Goal: Task Accomplishment & Management: Use online tool/utility

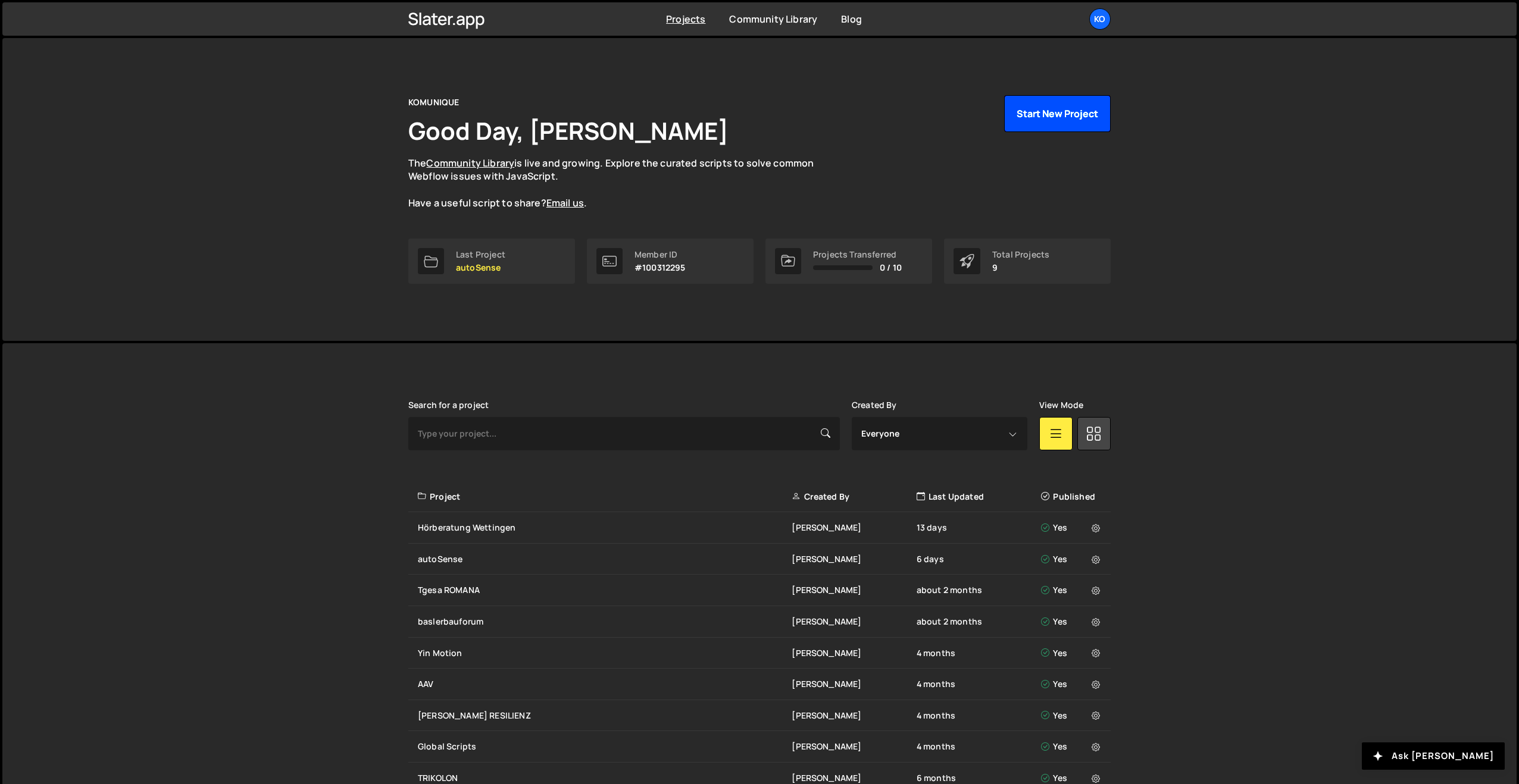
click at [1039, 104] on button "Start New Project" at bounding box center [1056, 113] width 106 height 37
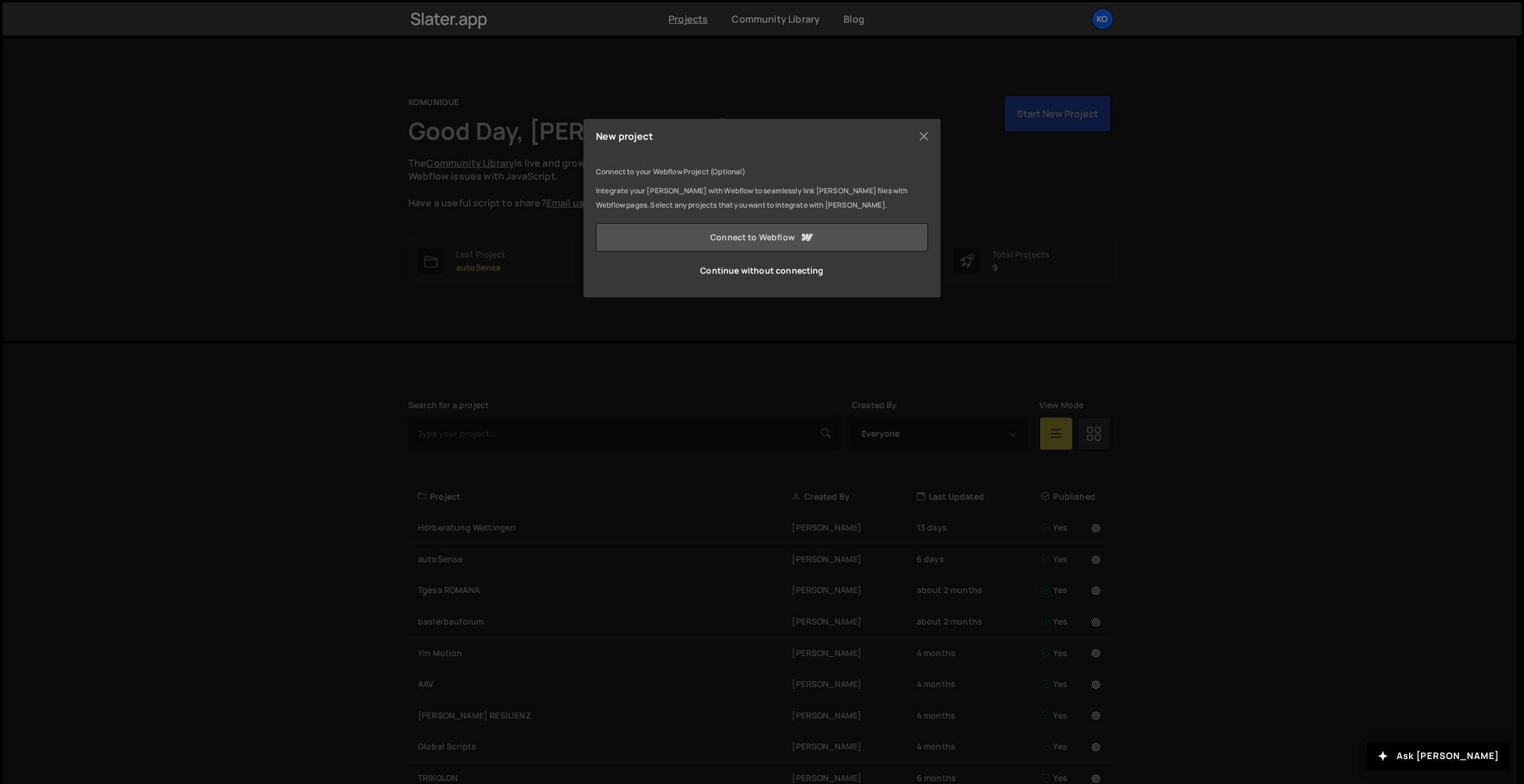
click at [749, 236] on link "Connect to Webflow" at bounding box center [762, 238] width 332 height 29
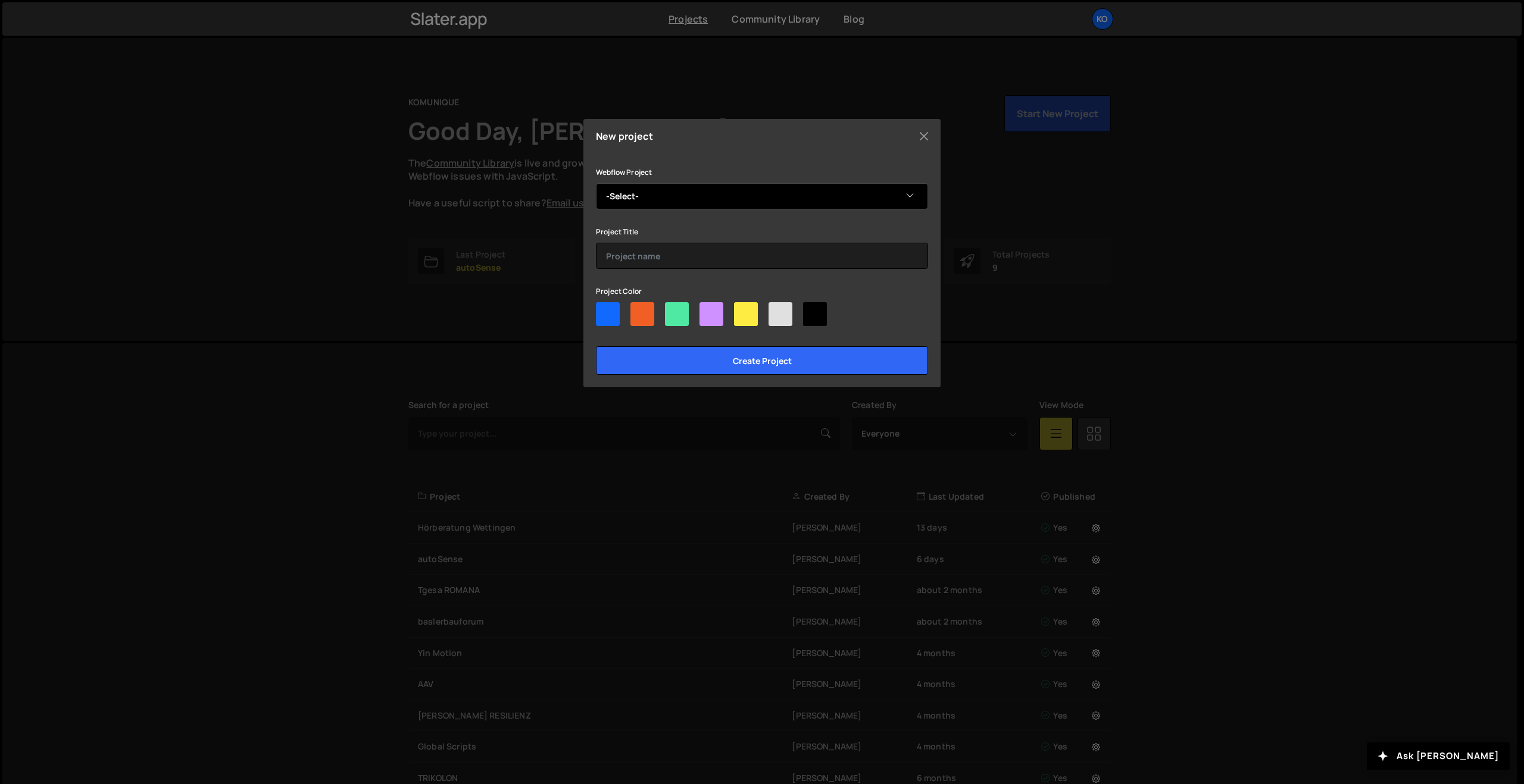
click at [632, 192] on select "-Select- Grafik-Art" at bounding box center [762, 196] width 332 height 26
select select "68b887cc4d401403f0d3ea47"
click at [596, 183] on select "-Select- Grafik-Art" at bounding box center [762, 196] width 332 height 26
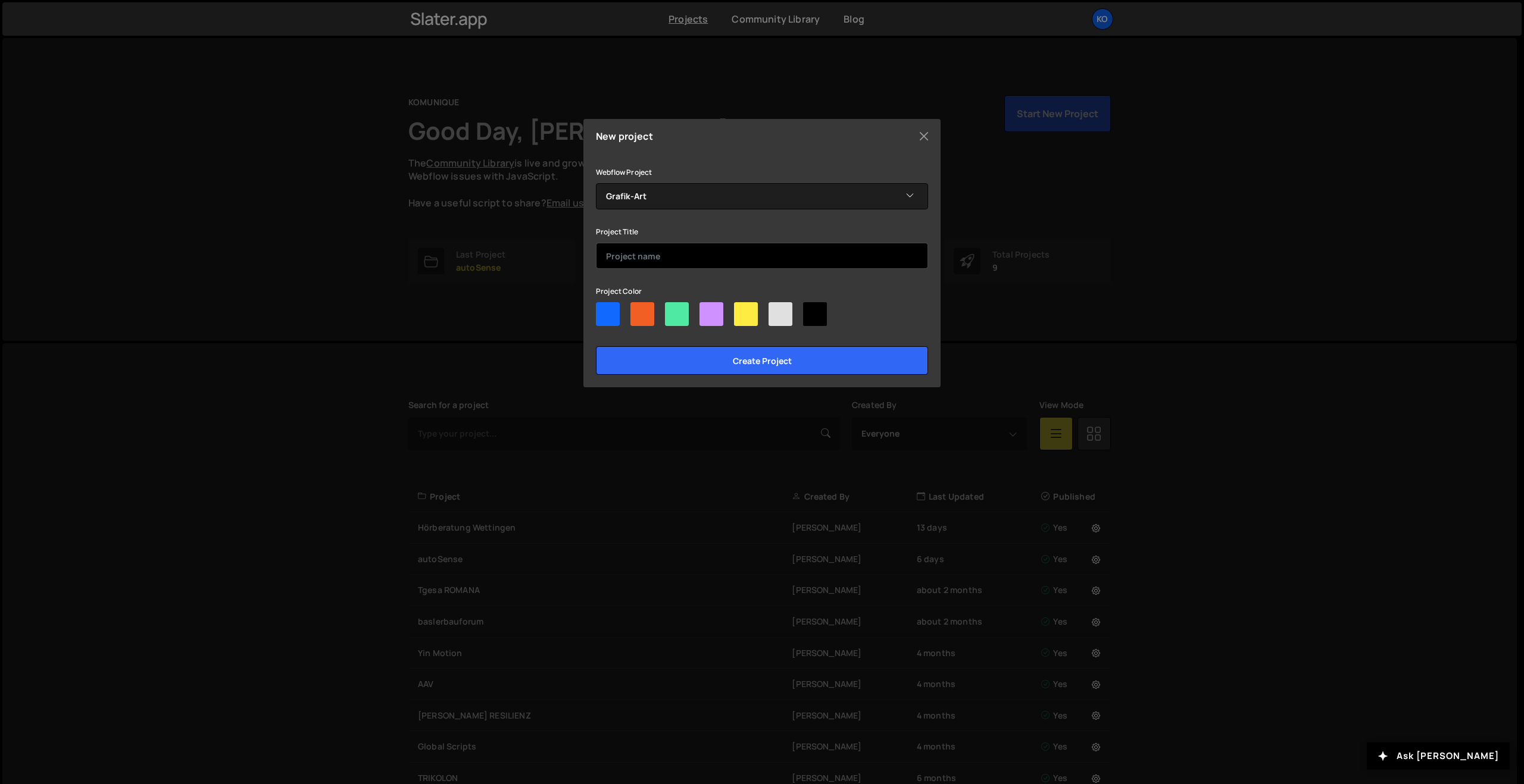
click at [624, 256] on input "text" at bounding box center [762, 255] width 332 height 26
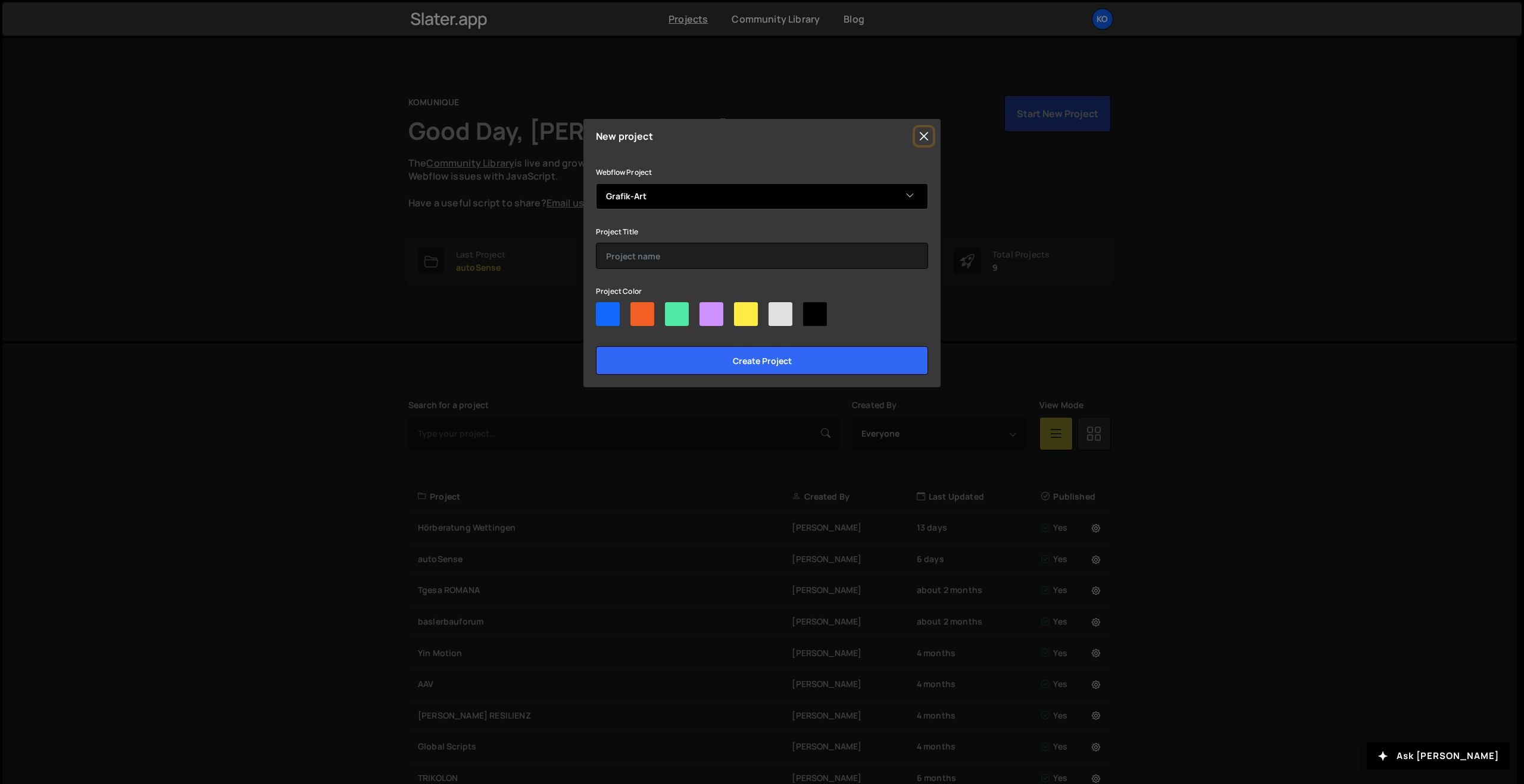
drag, startPoint x: 921, startPoint y: 137, endPoint x: 682, endPoint y: 190, distance: 244.8
click at [714, 178] on div "New project Connect to your Webflow Project (Optional) Integrate your Slater wi…" at bounding box center [762, 253] width 357 height 269
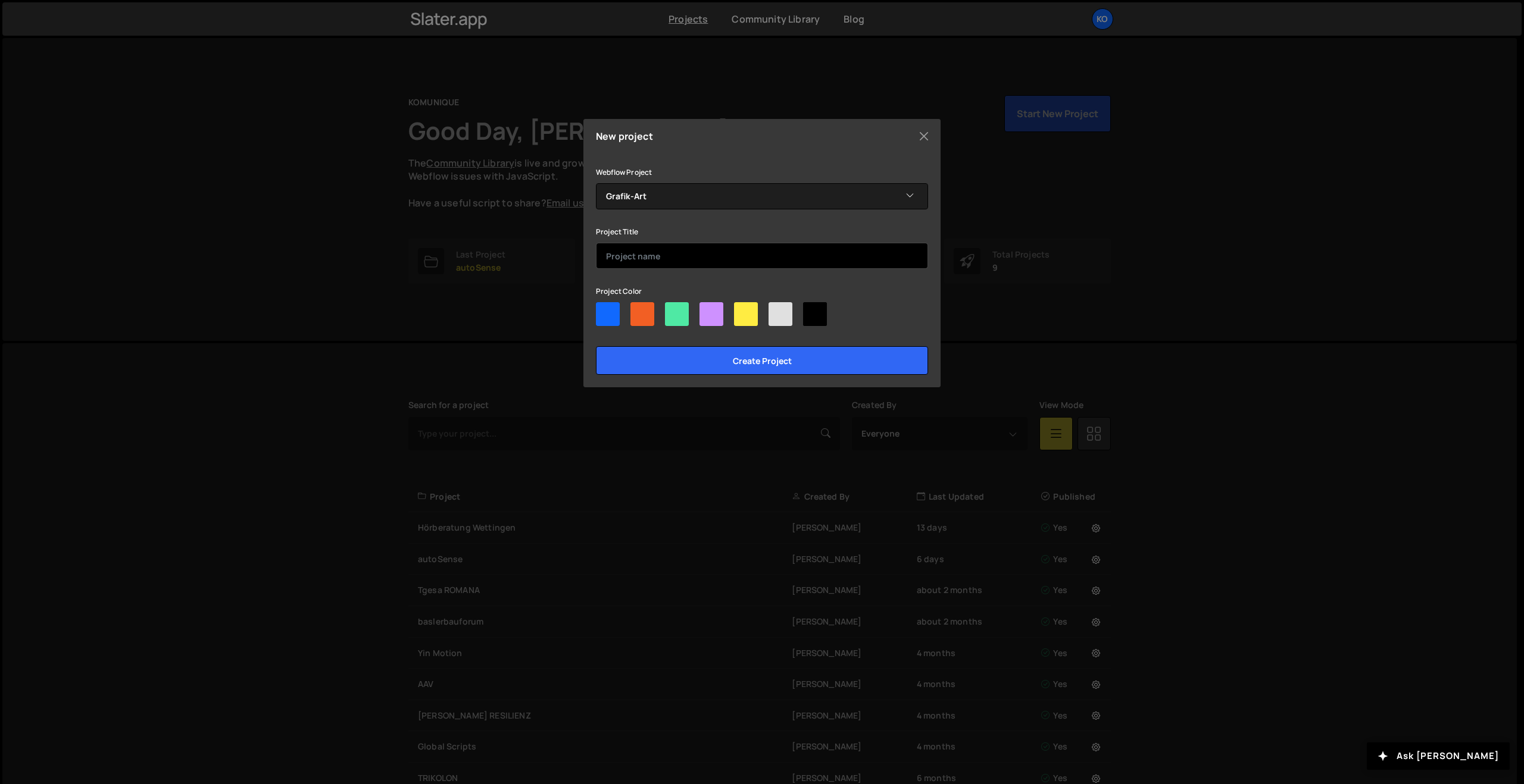
click at [611, 251] on input "text" at bounding box center [762, 255] width 332 height 26
drag, startPoint x: 627, startPoint y: 252, endPoint x: 628, endPoint y: 259, distance: 7.1
click at [627, 252] on input "Grafok-Art" at bounding box center [762, 255] width 332 height 26
type input "Grafik-Art"
click at [784, 313] on div at bounding box center [780, 314] width 24 height 24
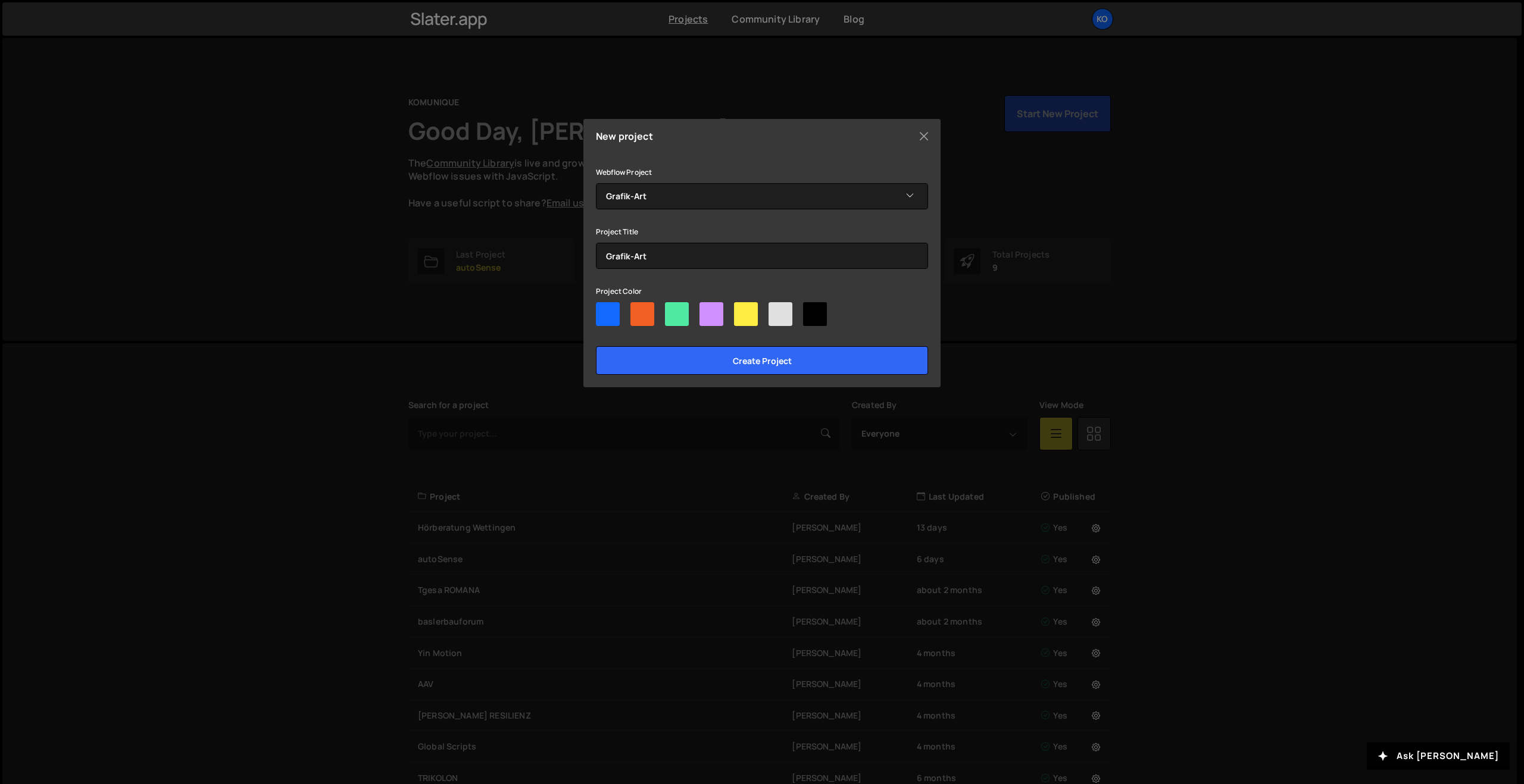
click at [776, 310] on input"] "radio" at bounding box center [772, 306] width 8 height 8
radio input"] "true"
click at [727, 358] on input "Create project" at bounding box center [762, 361] width 332 height 29
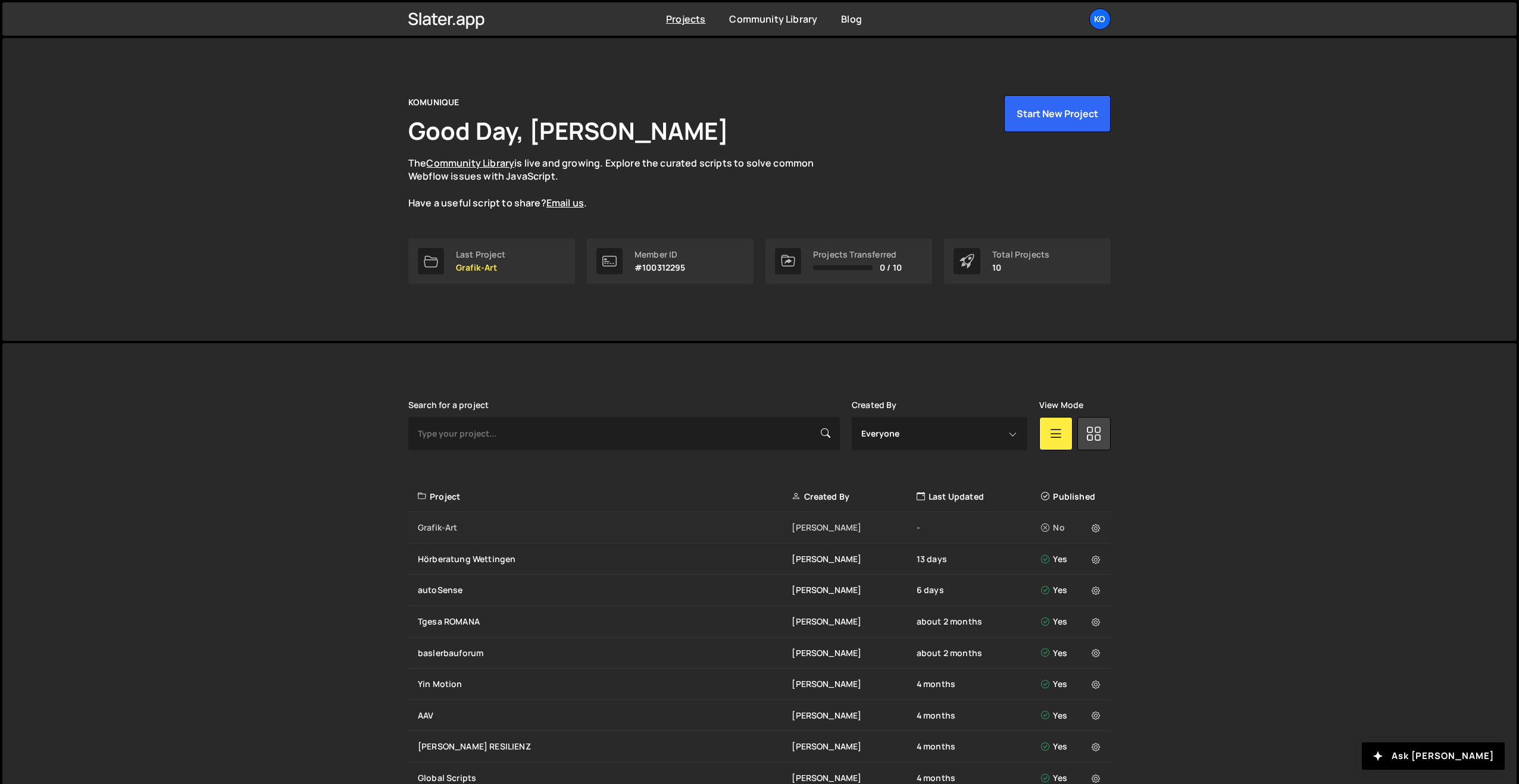
click at [443, 529] on div "Grafik-Art" at bounding box center [605, 527] width 374 height 12
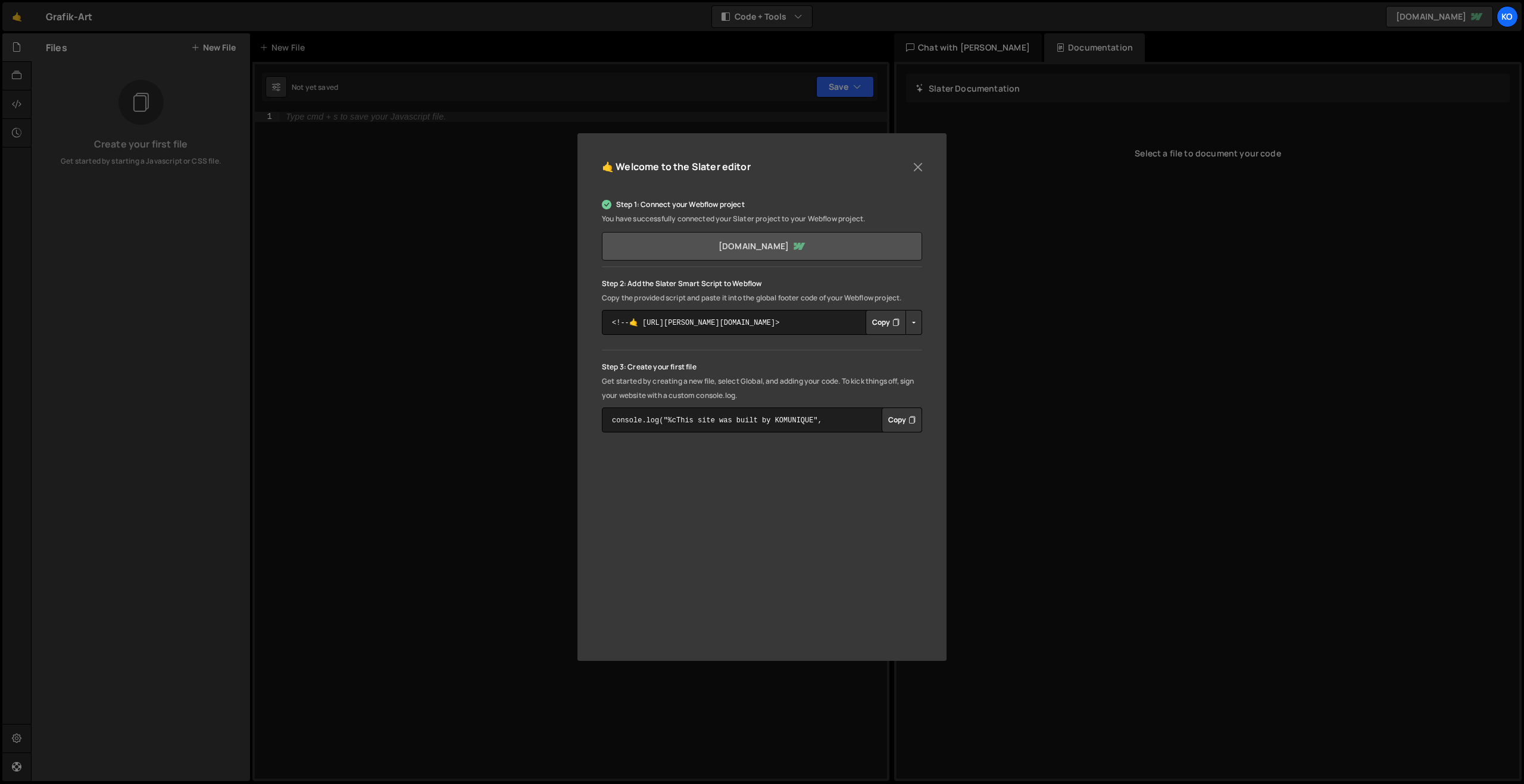
click at [749, 249] on link "[DOMAIN_NAME]" at bounding box center [762, 246] width 321 height 29
click at [878, 322] on button "Copy" at bounding box center [885, 322] width 40 height 25
click at [878, 322] on button "Copied" at bounding box center [883, 322] width 46 height 25
click at [878, 322] on button "Copy" at bounding box center [885, 322] width 40 height 25
click at [906, 421] on button "Copy" at bounding box center [901, 421] width 40 height 25
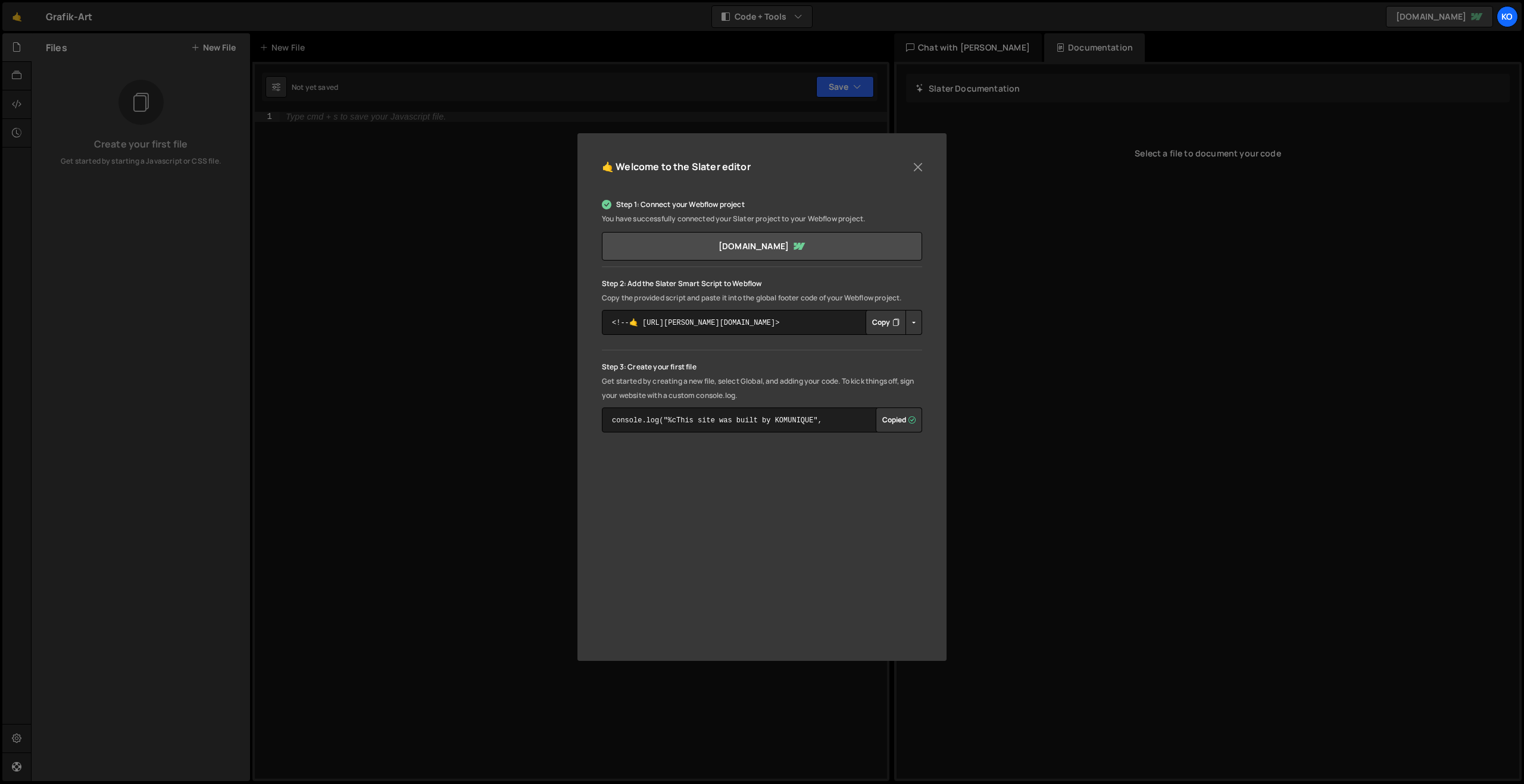
click at [292, 123] on div "🤙 Welcome to the Slater editor Step 1: Connect your Webflow project You have su…" at bounding box center [762, 392] width 1524 height 784
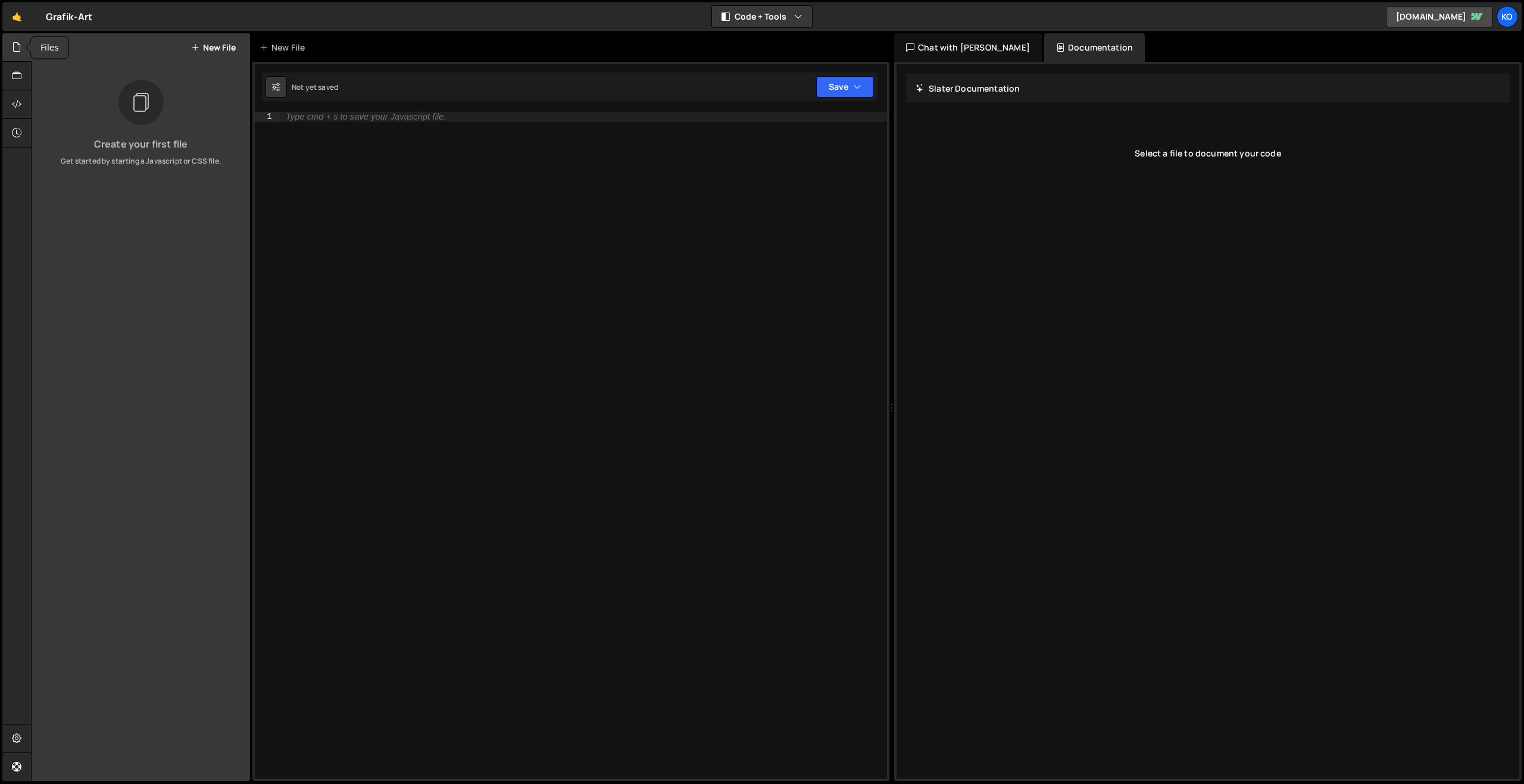
click at [21, 47] on div at bounding box center [17, 47] width 29 height 29
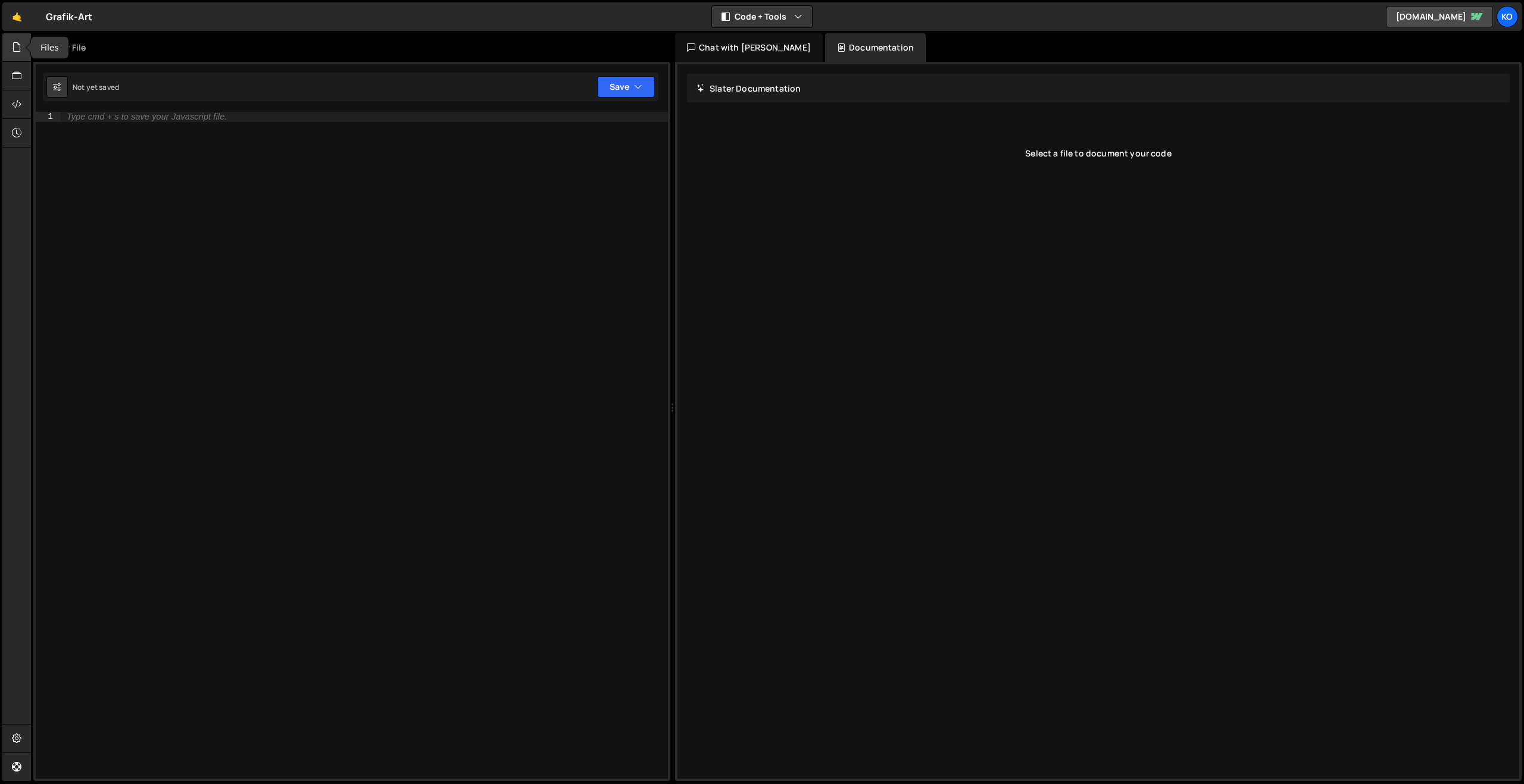
click at [22, 41] on div at bounding box center [17, 47] width 29 height 29
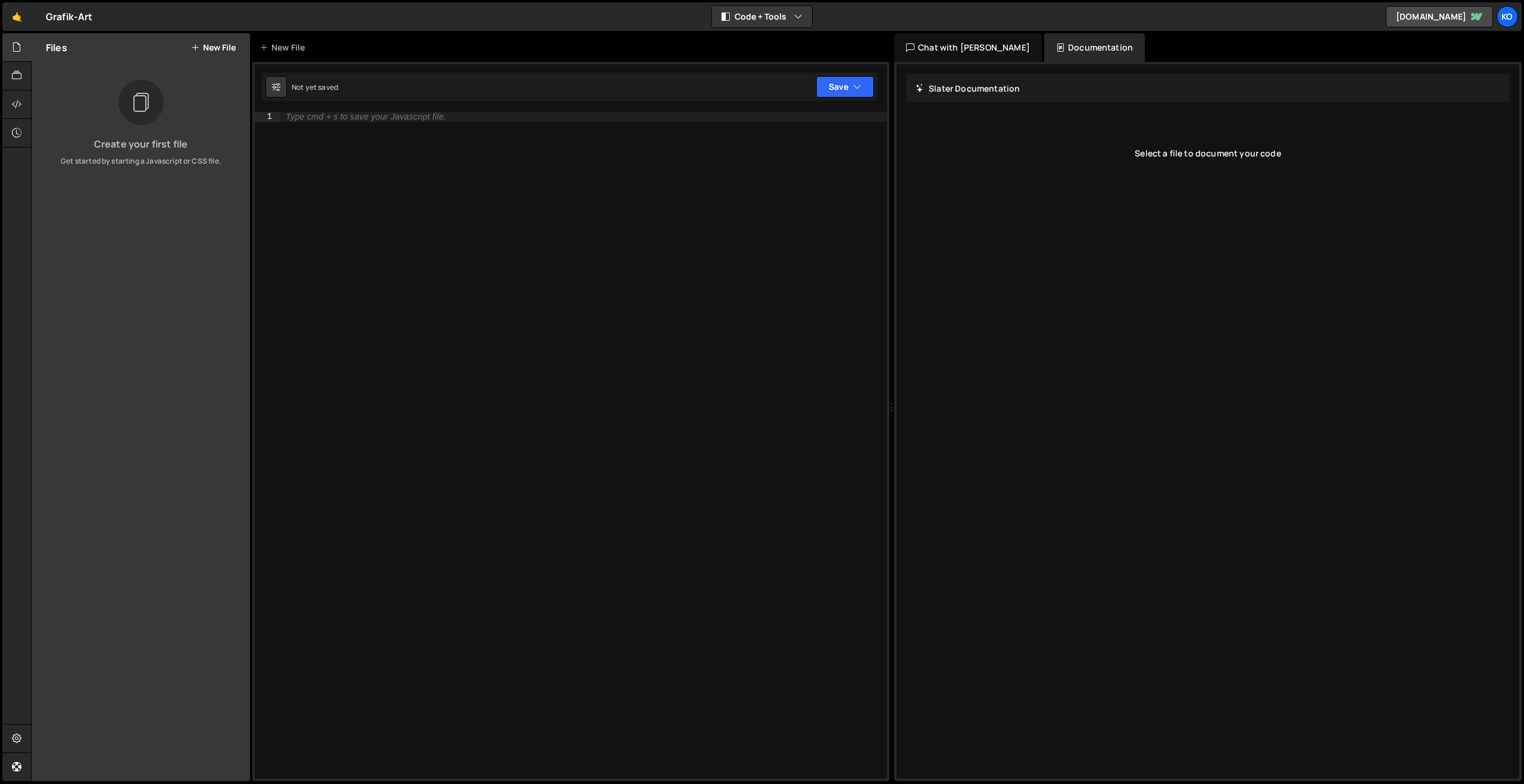
click at [219, 46] on button "New File" at bounding box center [214, 47] width 45 height 10
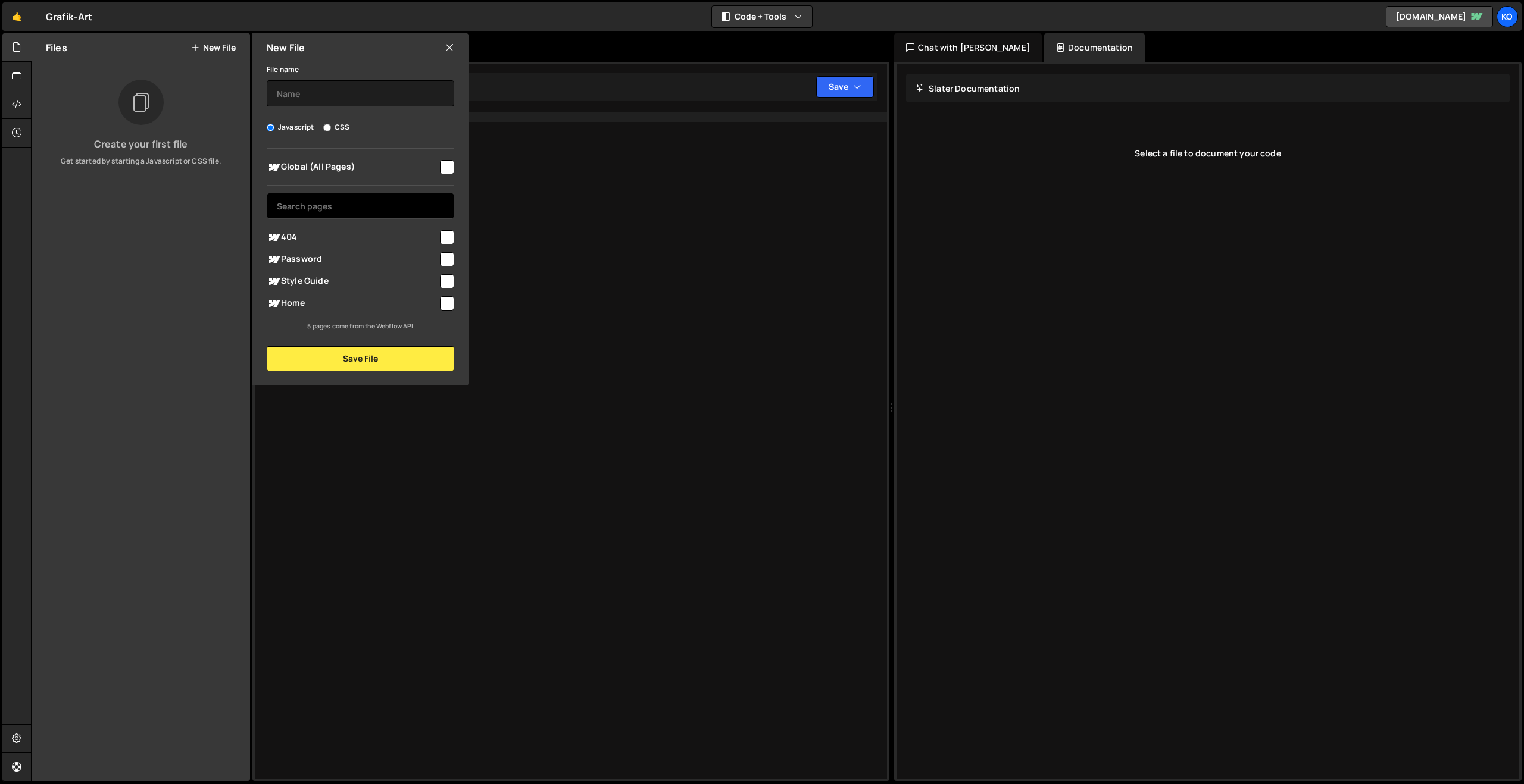
click at [294, 204] on input "text" at bounding box center [361, 205] width 188 height 26
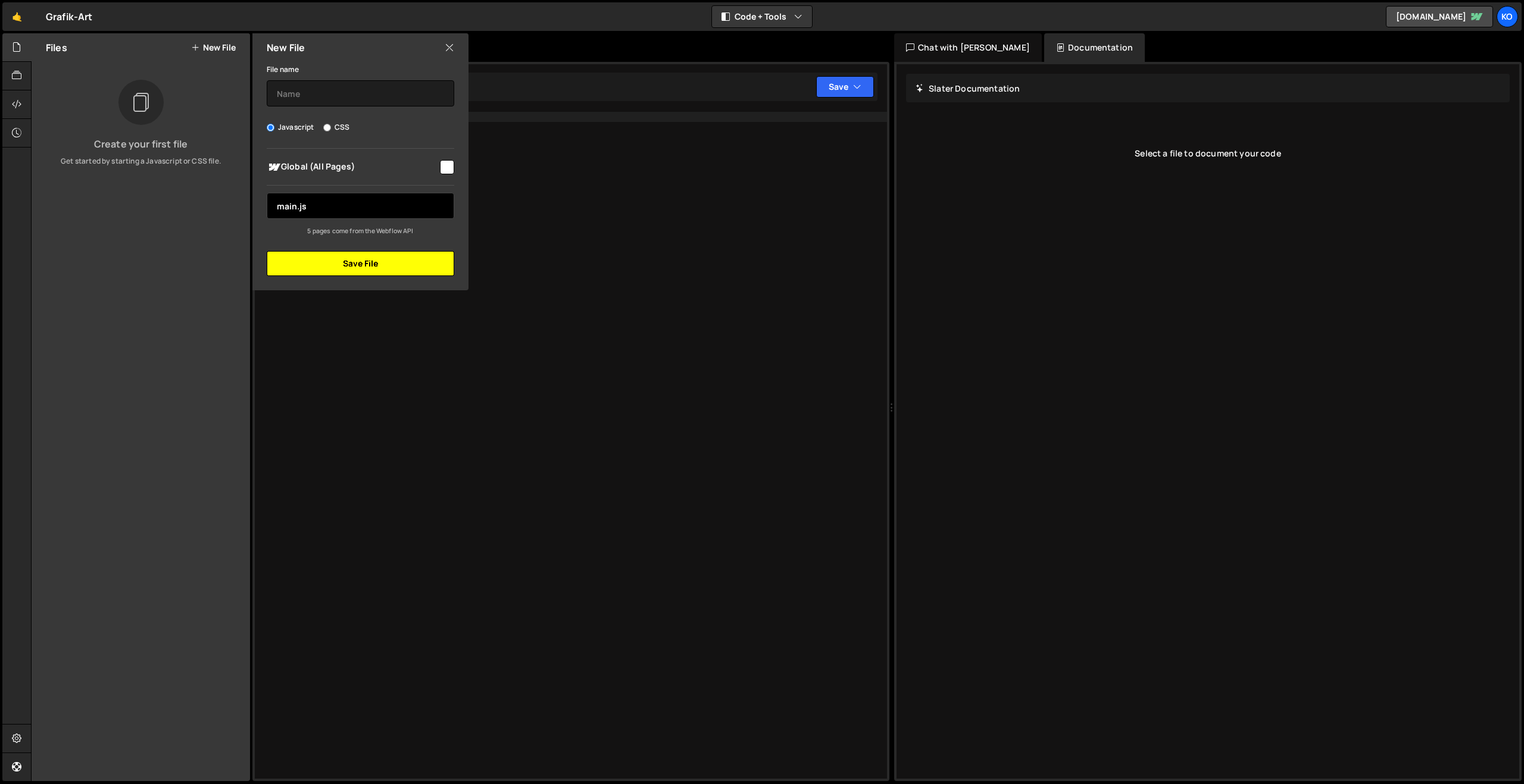
type input "main.js"
click at [356, 263] on button "Save File" at bounding box center [361, 263] width 188 height 25
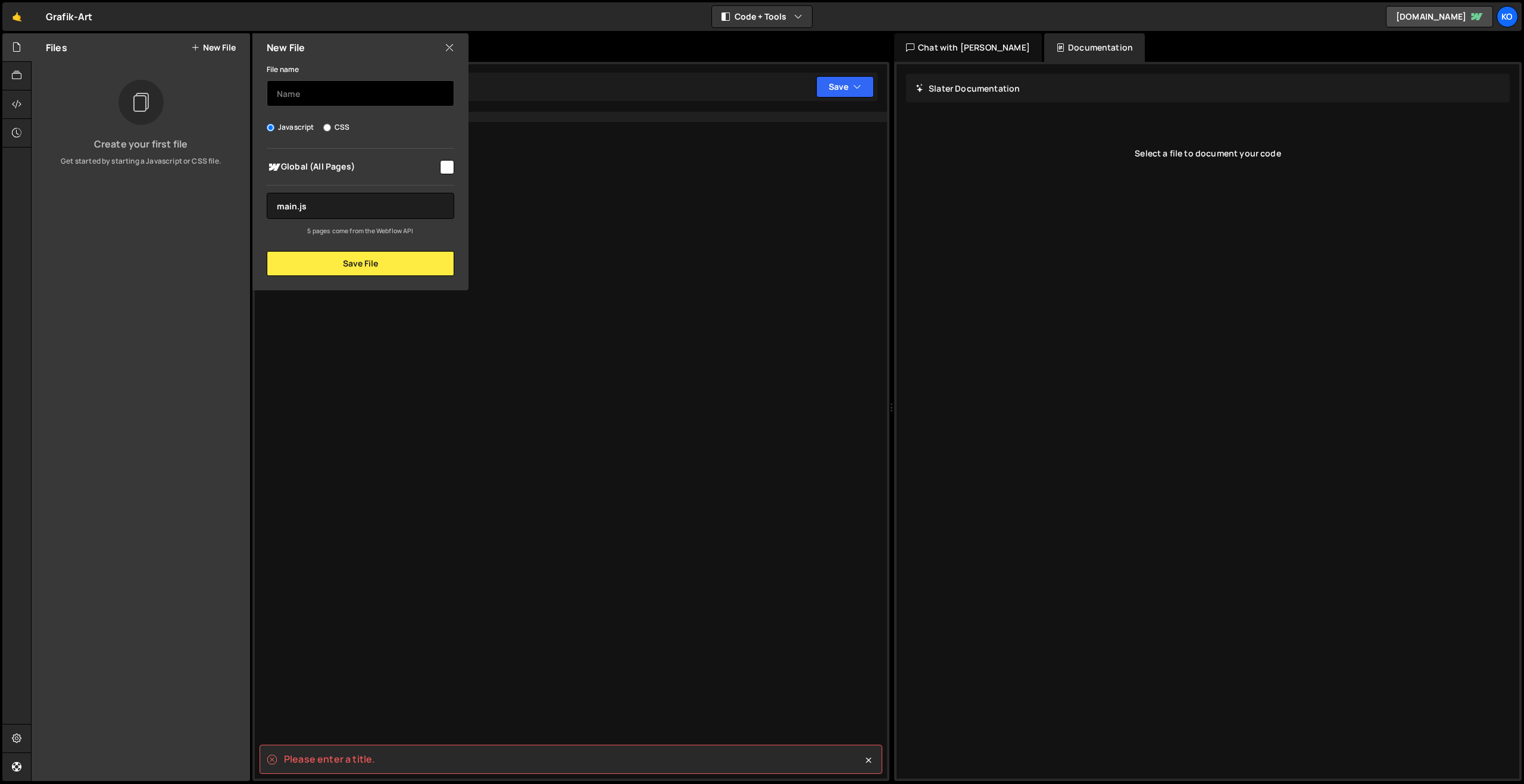
click at [301, 98] on input "text" at bounding box center [361, 93] width 188 height 26
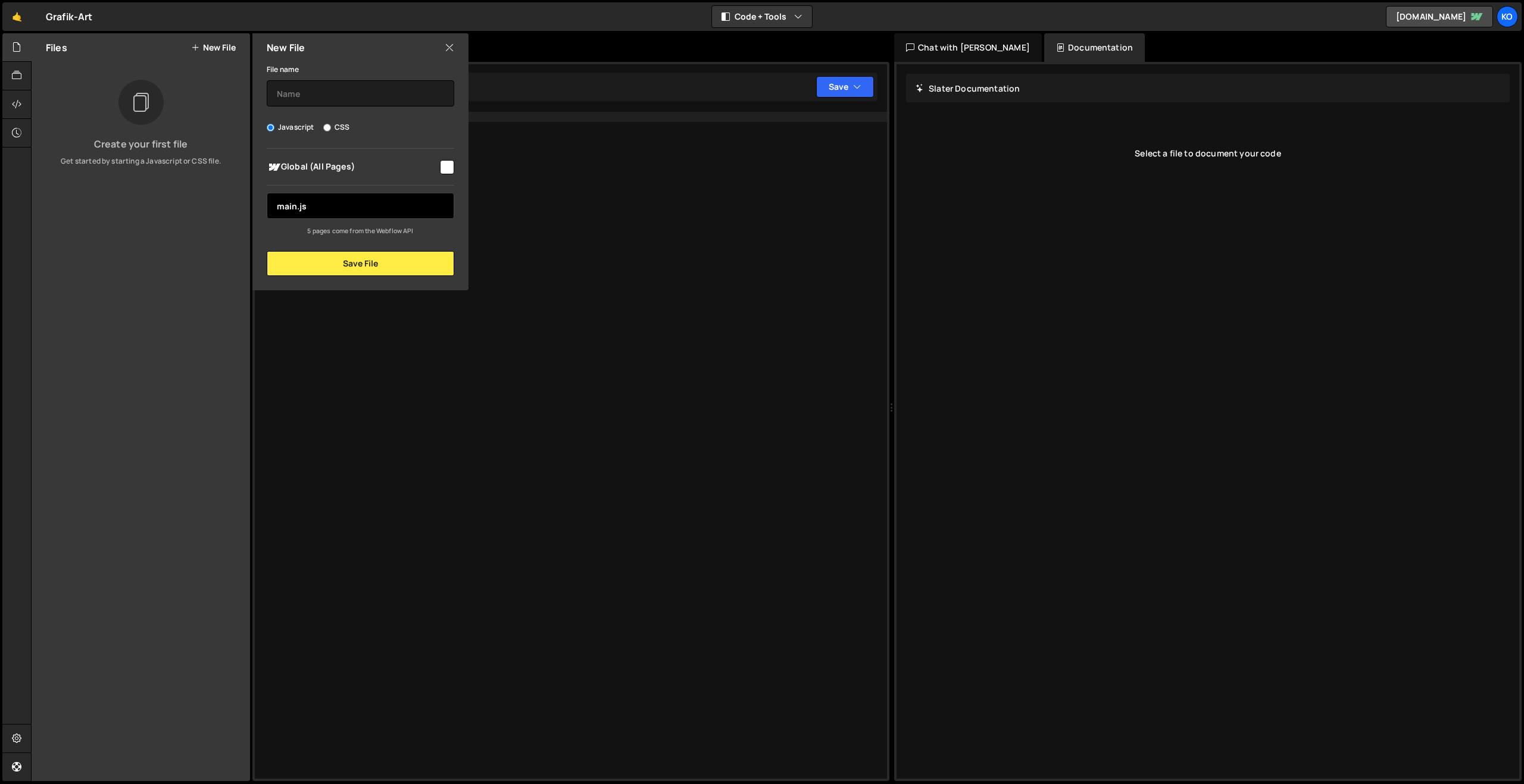
drag, startPoint x: 319, startPoint y: 203, endPoint x: 258, endPoint y: 202, distance: 61.0
click at [258, 202] on div "Global (All Pages) main.js 404" at bounding box center [361, 193] width 216 height 88
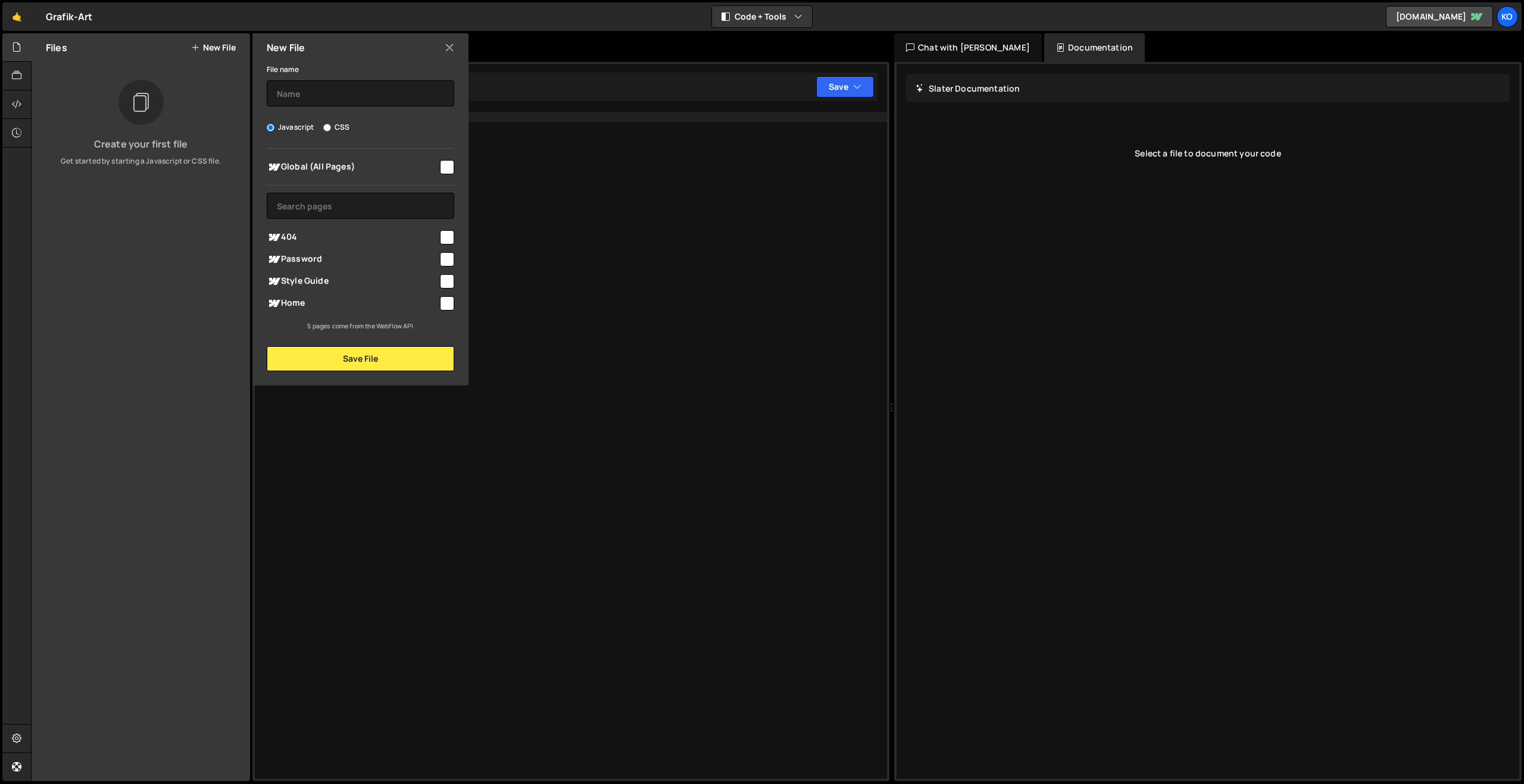
click at [443, 162] on input "checkbox" at bounding box center [447, 167] width 14 height 14
checkbox input "true"
click at [301, 87] on input "text" at bounding box center [361, 93] width 188 height 26
type input "main.js"
click at [312, 356] on button "Save File" at bounding box center [361, 359] width 188 height 25
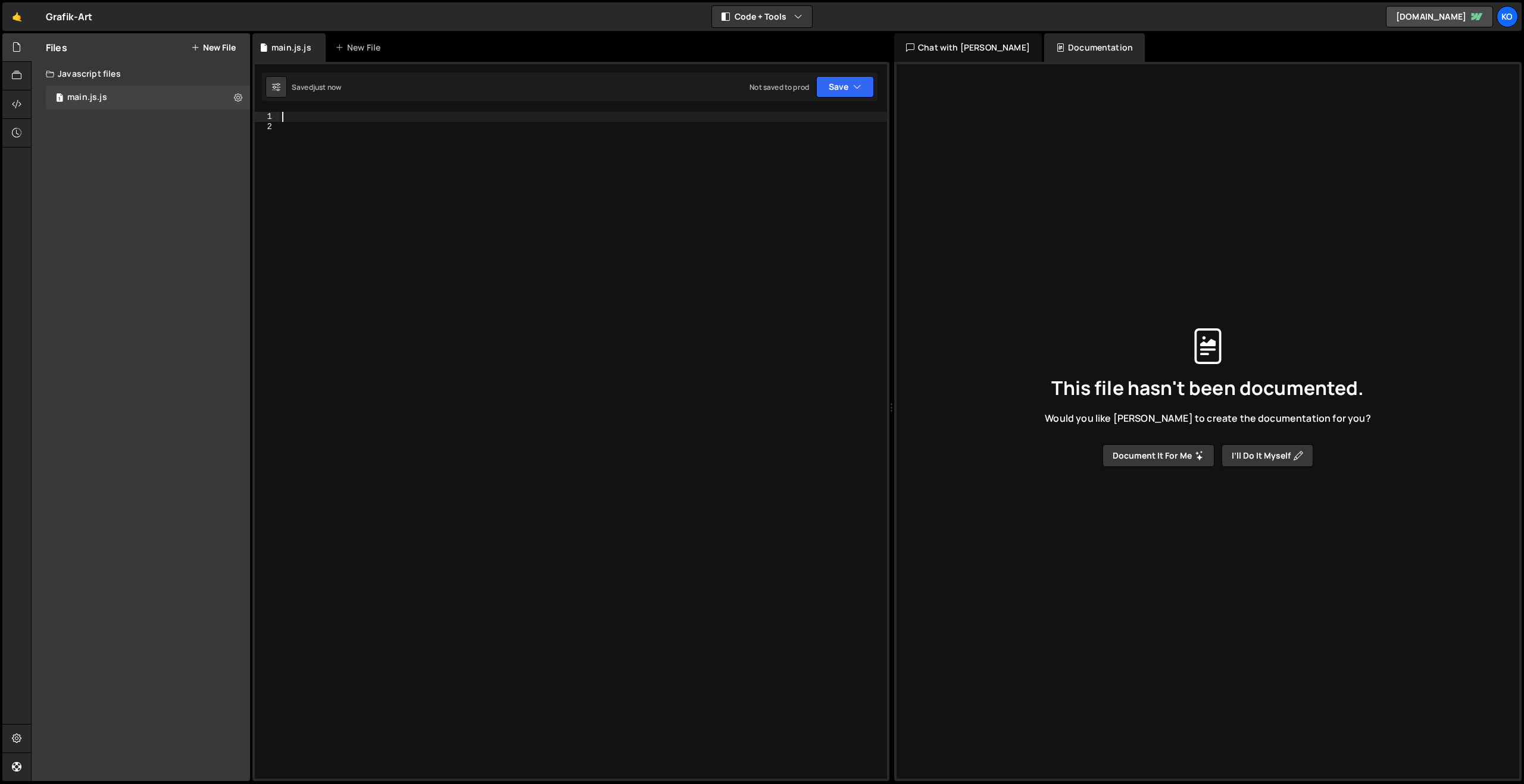
click at [324, 113] on div at bounding box center [583, 455] width 607 height 687
paste textarea "console.log("%cThis site was built by KOMUNIQUE", "background:blue;color:#fff;p…"
drag, startPoint x: 523, startPoint y: 115, endPoint x: 527, endPoint y: 126, distance: 11.7
click at [523, 115] on div "console . log ( "%cThis site was built by KOMUNIQUE" , "background:blue;color:#…" at bounding box center [583, 455] width 607 height 687
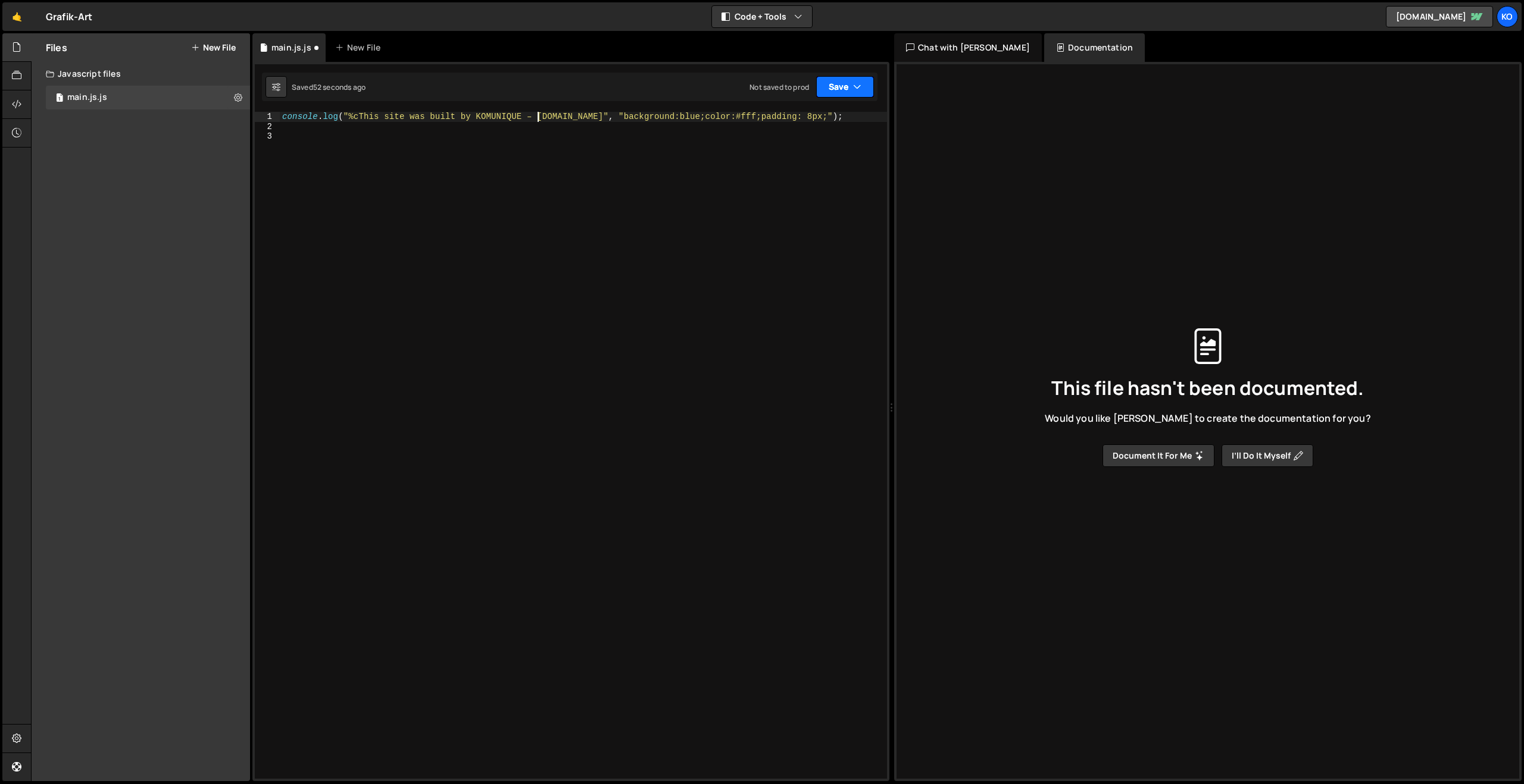
type textarea "console.log("%cThis site was built by KOMUNIQUE – www.komunique.com", "backgrou…"
click at [834, 87] on button "Save" at bounding box center [845, 87] width 58 height 21
click at [768, 149] on div "Save to Production S" at bounding box center [805, 154] width 124 height 12
click at [852, 92] on button "Save" at bounding box center [845, 87] width 58 height 21
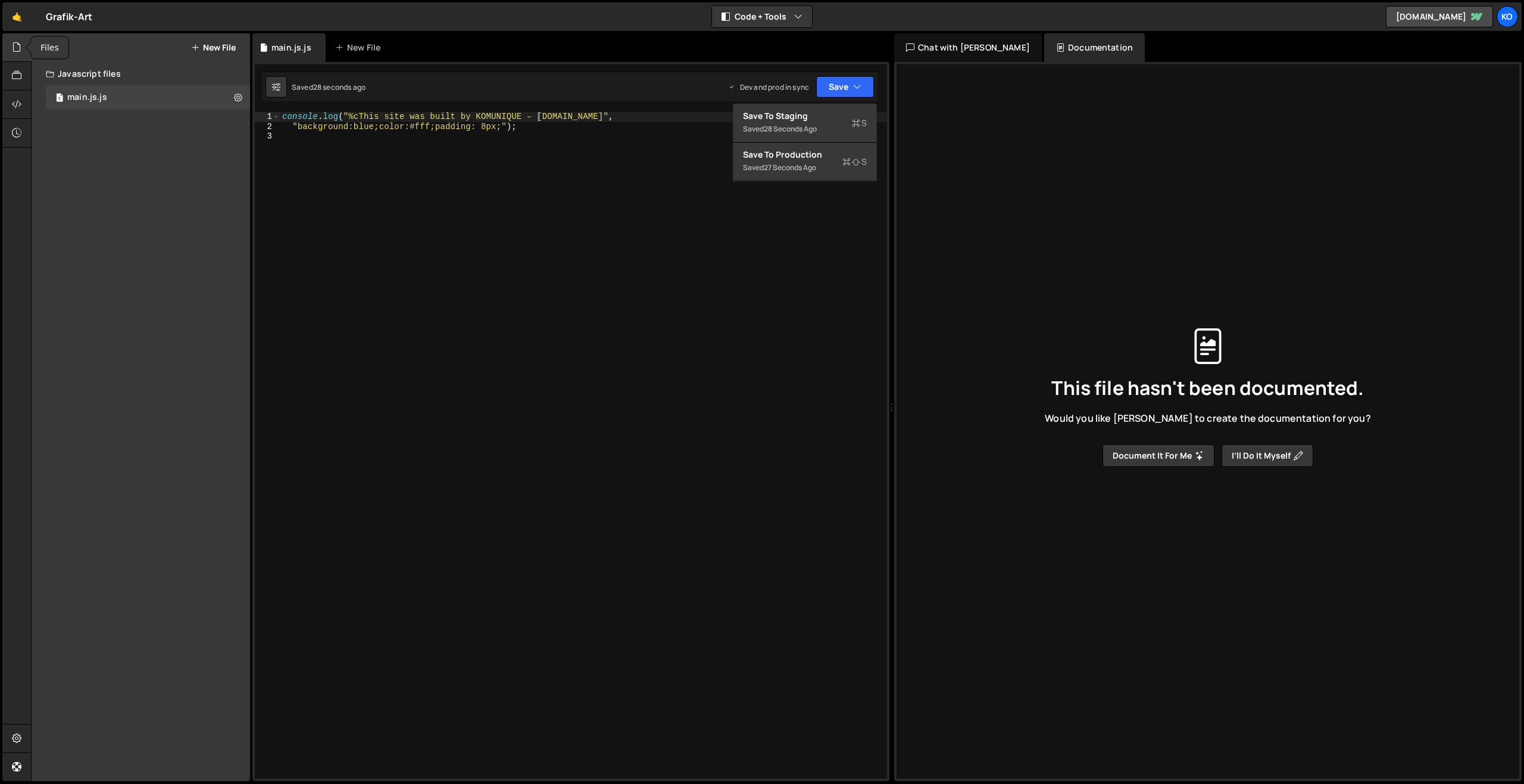
click at [16, 47] on icon at bounding box center [16, 46] width 10 height 13
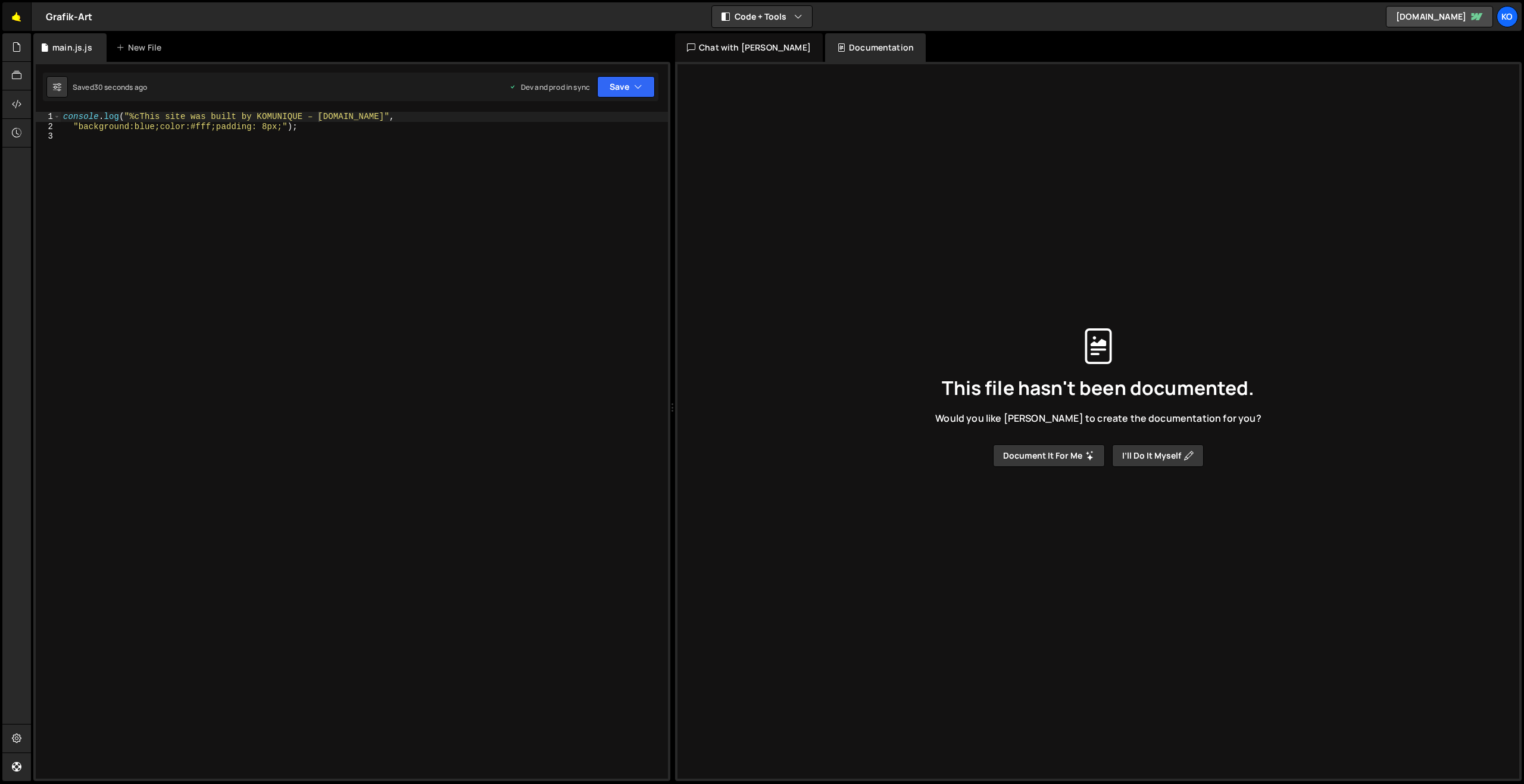
click at [21, 17] on link "🤙" at bounding box center [17, 17] width 29 height 29
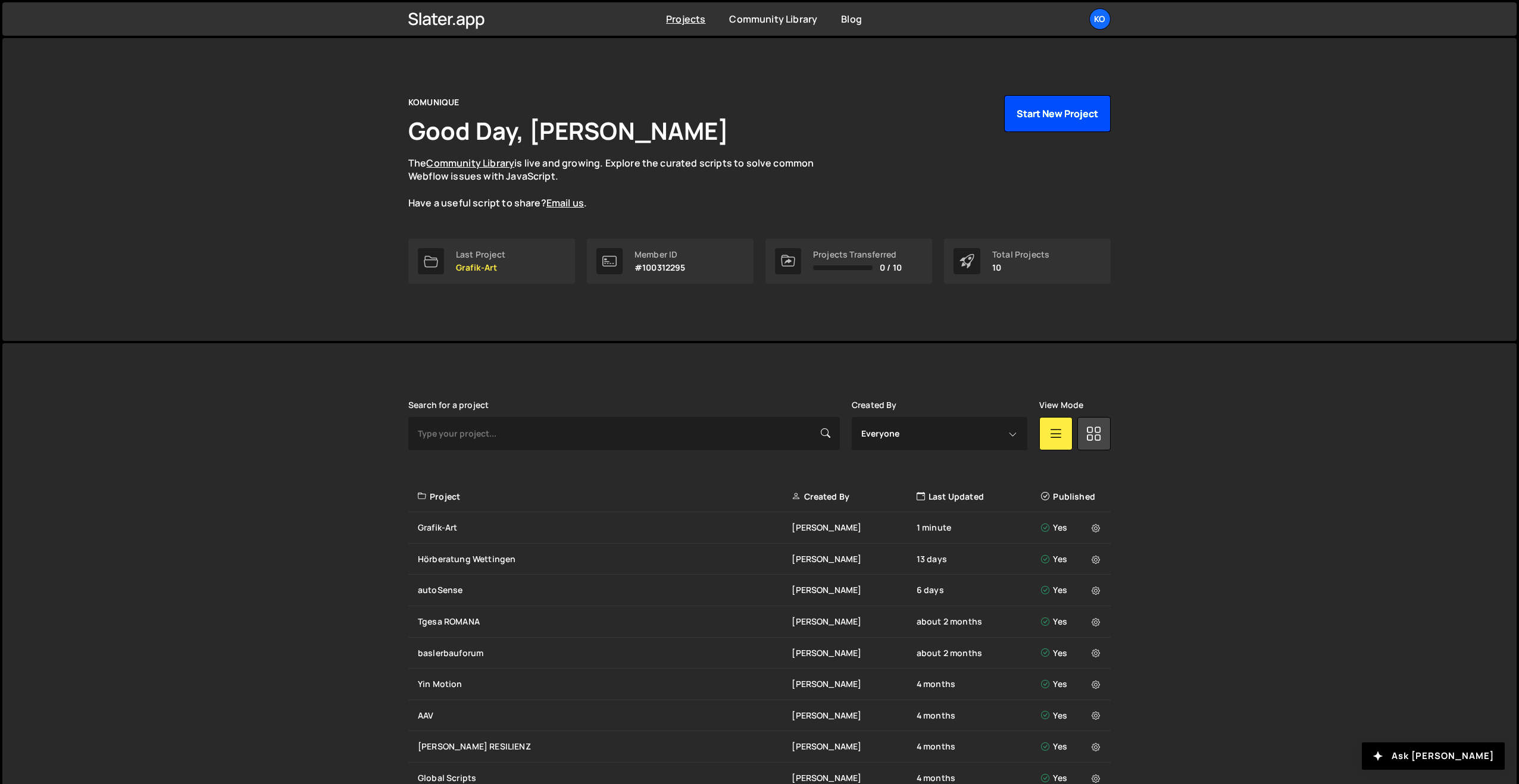
click at [1031, 127] on button "Start New Project" at bounding box center [1056, 113] width 106 height 37
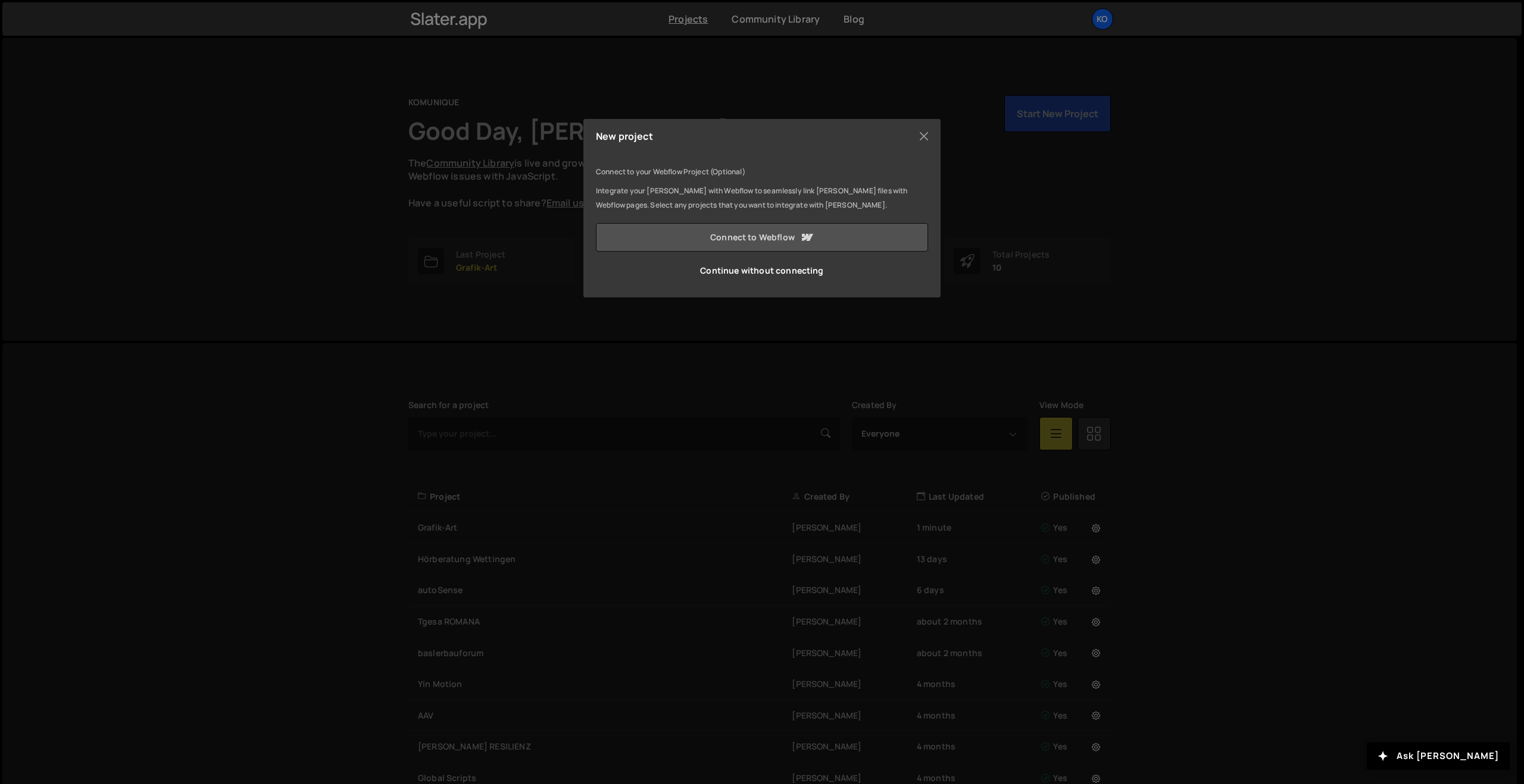
click at [735, 240] on link "Connect to Webflow" at bounding box center [762, 238] width 332 height 29
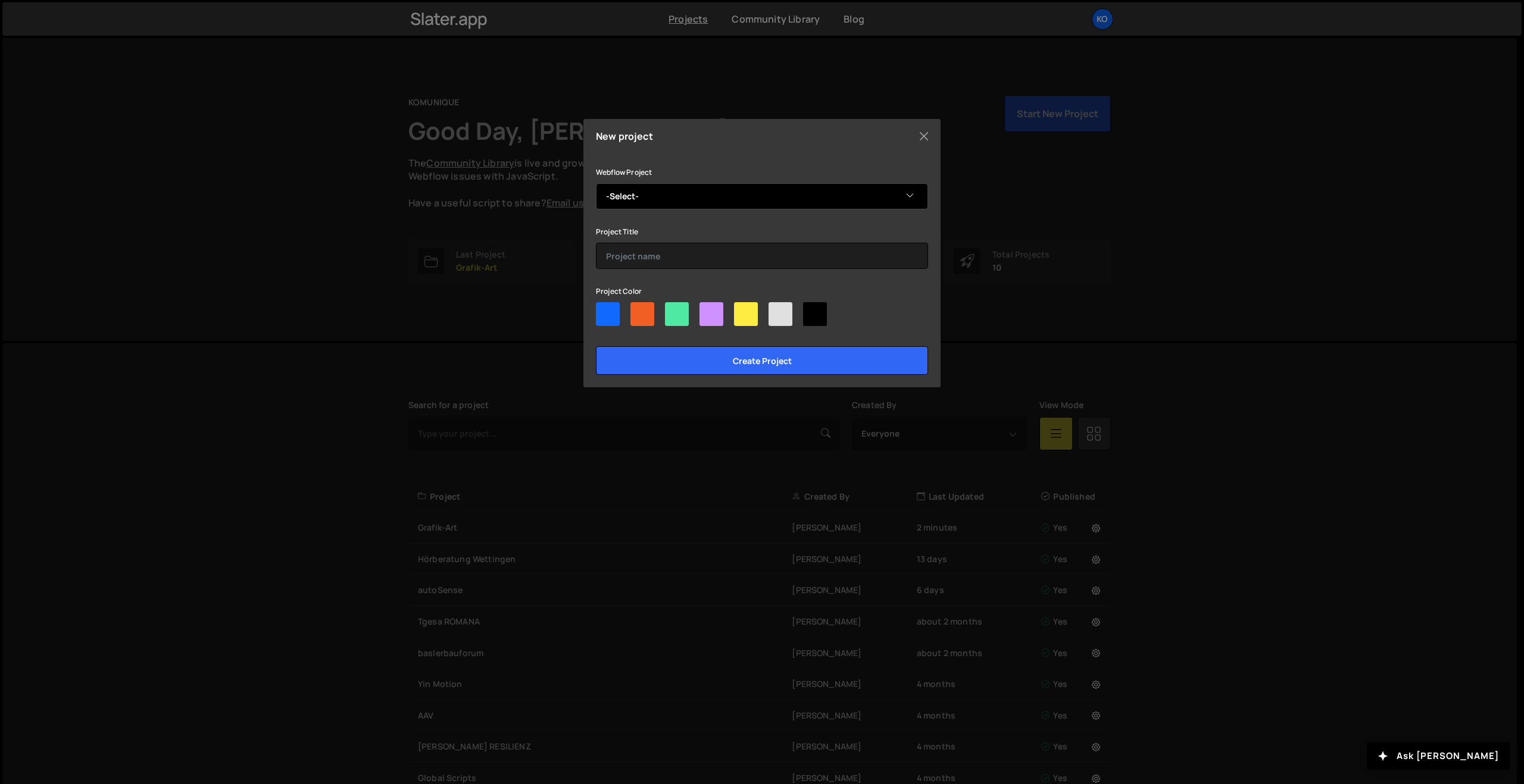
click at [634, 199] on select "-Select- text-aha" at bounding box center [762, 196] width 332 height 26
select select "68b886a1fdd0f4b3e0ade617"
click at [596, 183] on select "-Select- text-aha" at bounding box center [762, 196] width 332 height 26
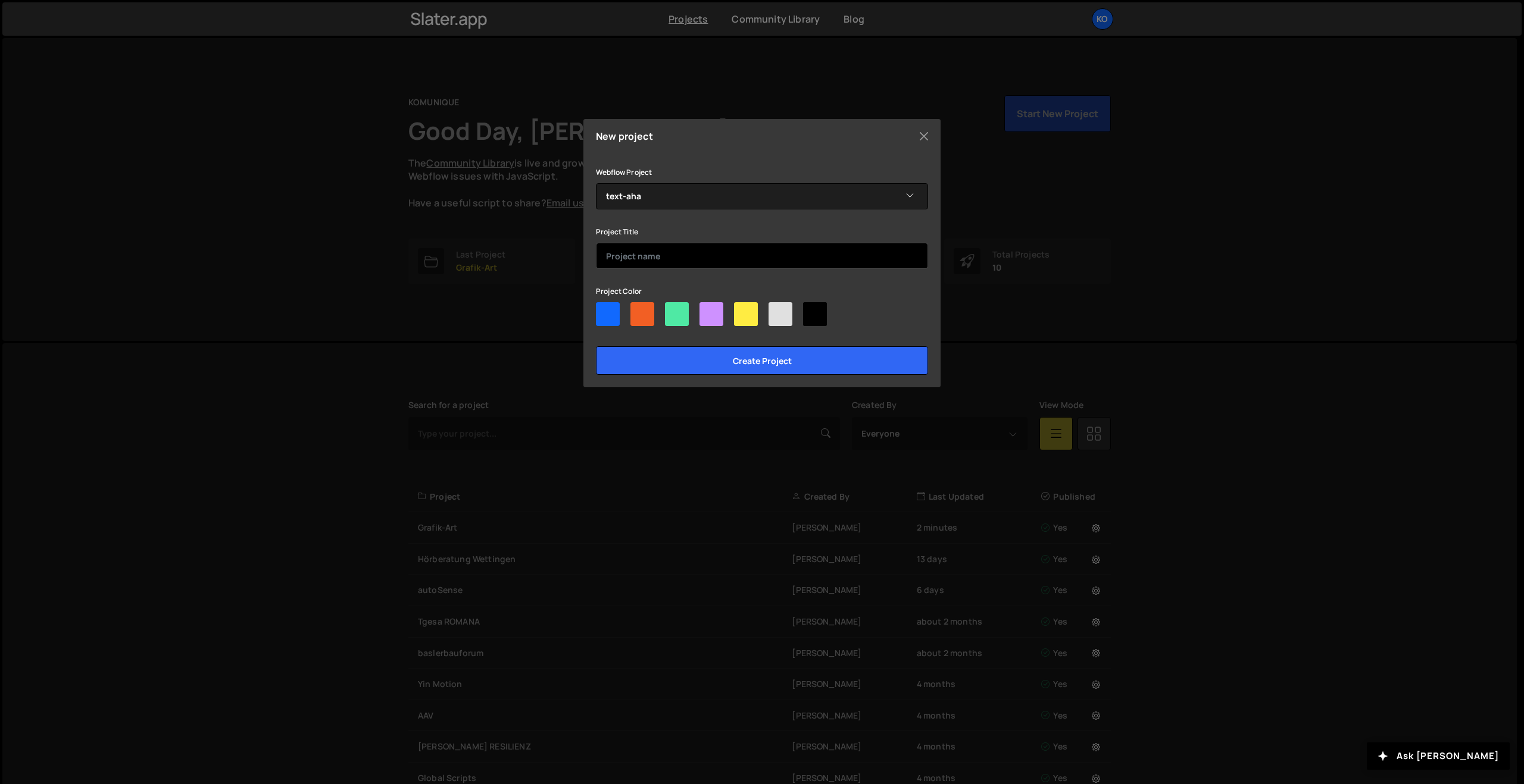
click at [632, 249] on input "text" at bounding box center [762, 255] width 332 height 26
type input "Text aha"
click at [714, 311] on div at bounding box center [711, 314] width 24 height 24
click at [708, 310] on input"] "radio" at bounding box center [703, 306] width 8 height 8
radio input"] "true"
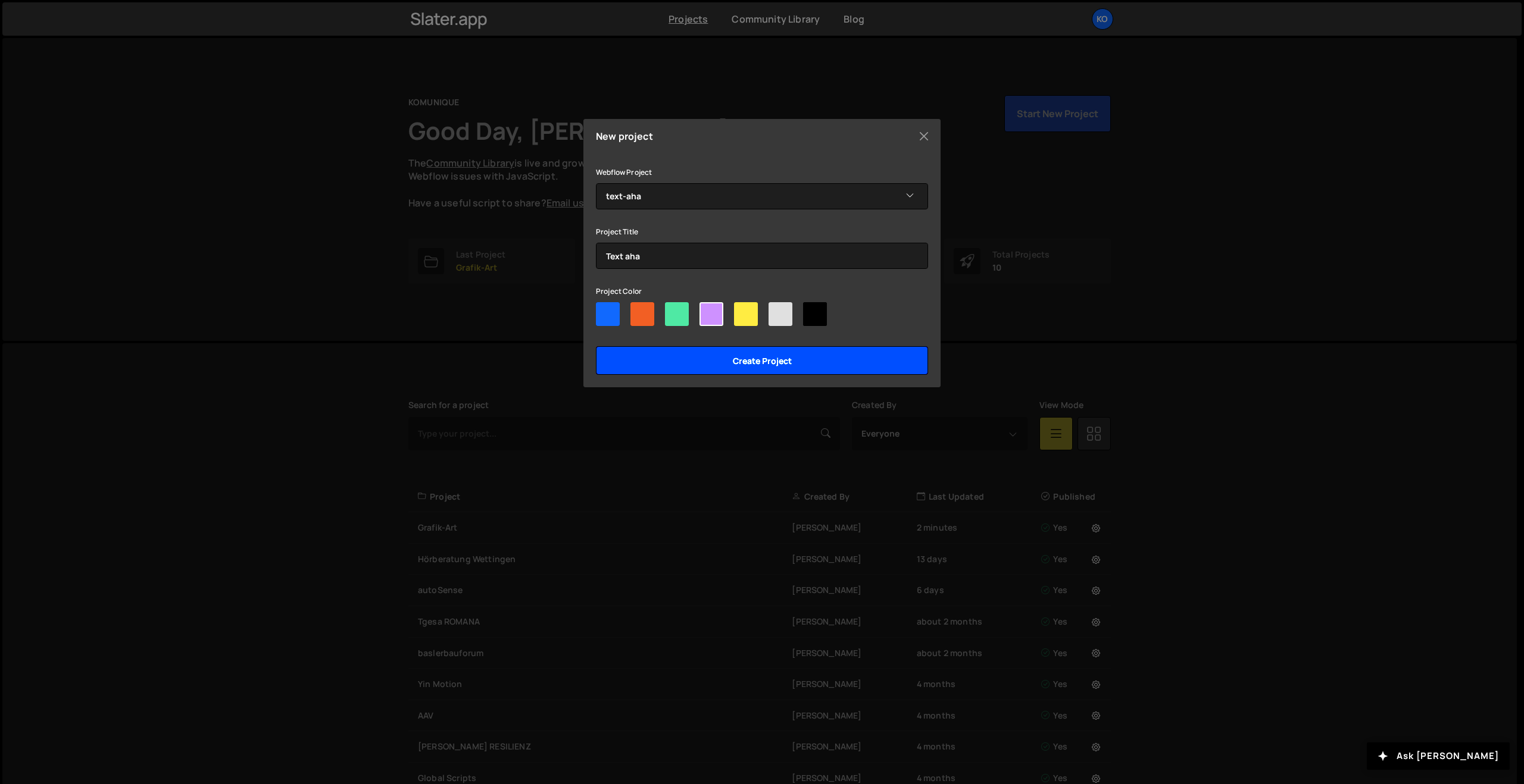
click at [730, 354] on input "Create project" at bounding box center [762, 361] width 332 height 29
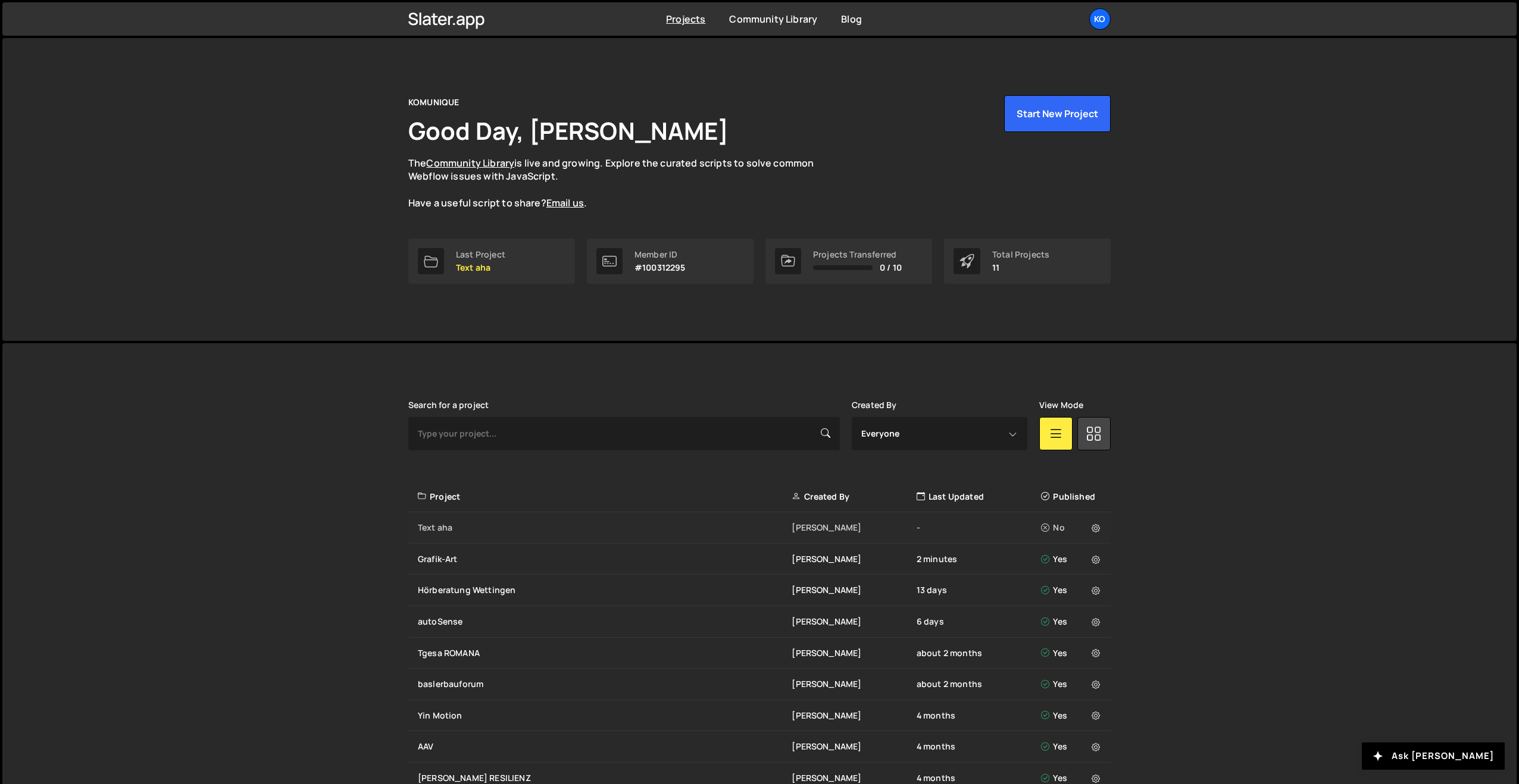
click at [465, 530] on div "Text aha" at bounding box center [605, 527] width 374 height 12
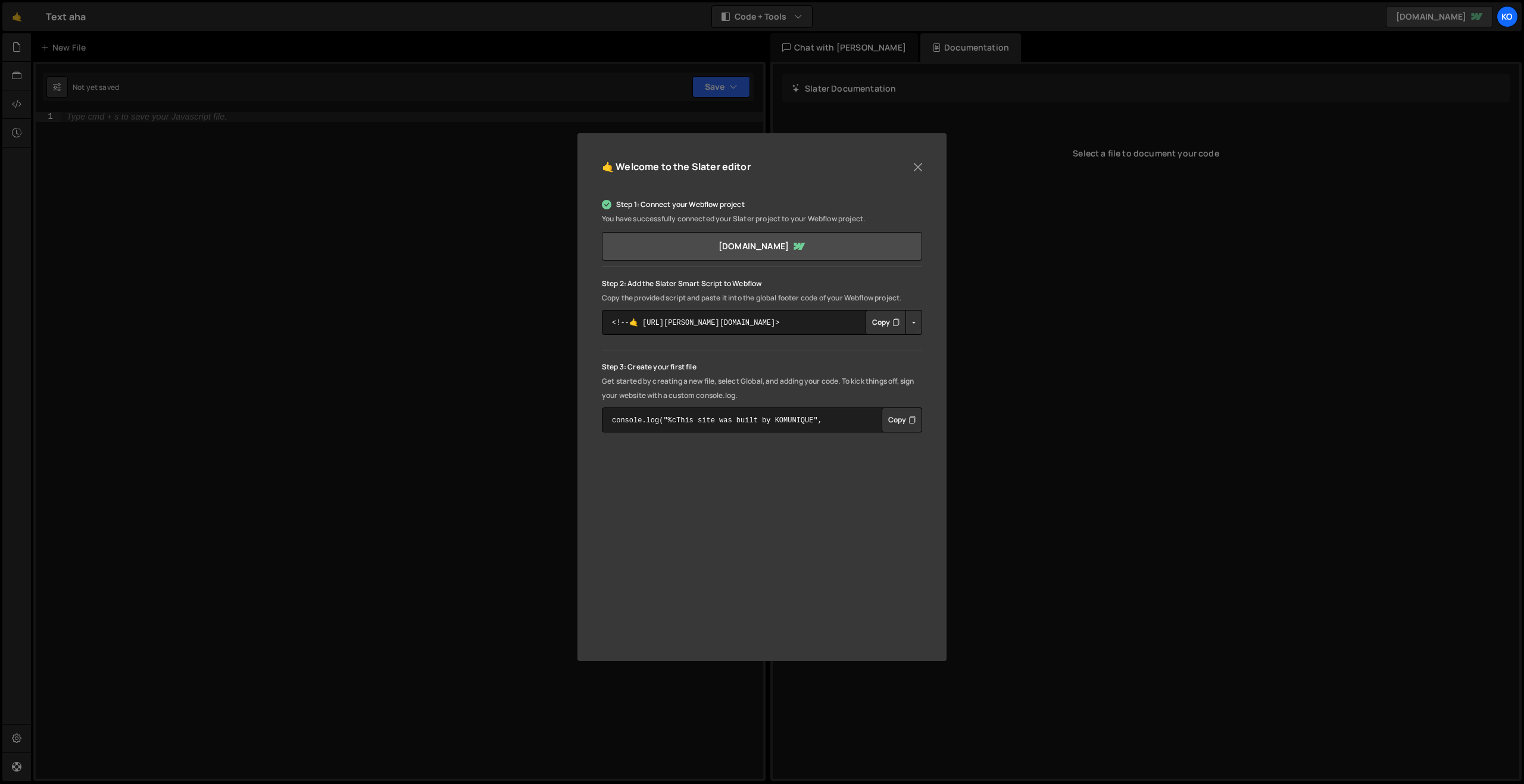
click at [437, 526] on div "🤙 Welcome to the [PERSON_NAME] editor Step 1: Connect your Webflow project You …" at bounding box center [762, 392] width 1524 height 784
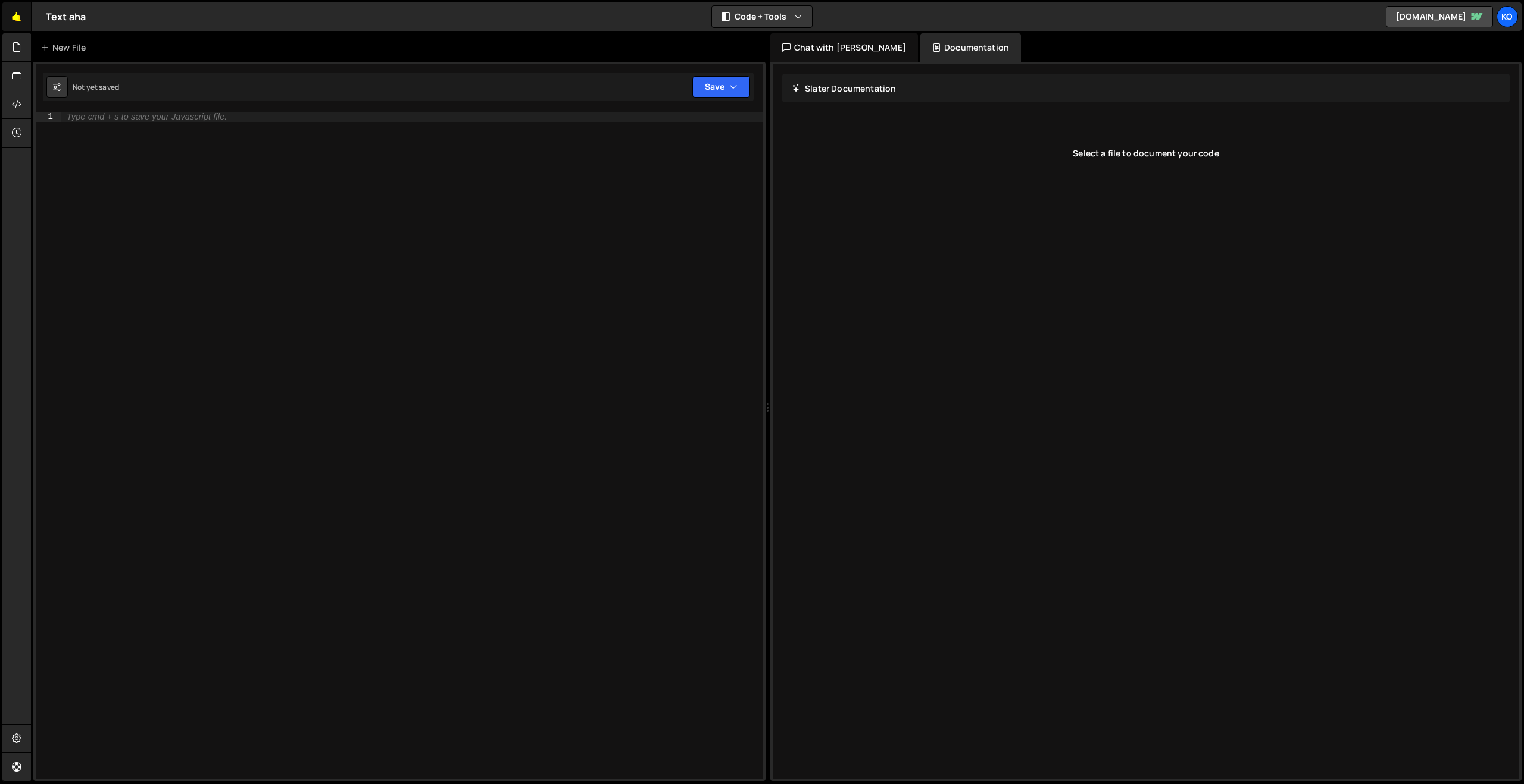
click at [20, 14] on link "🤙" at bounding box center [17, 17] width 29 height 29
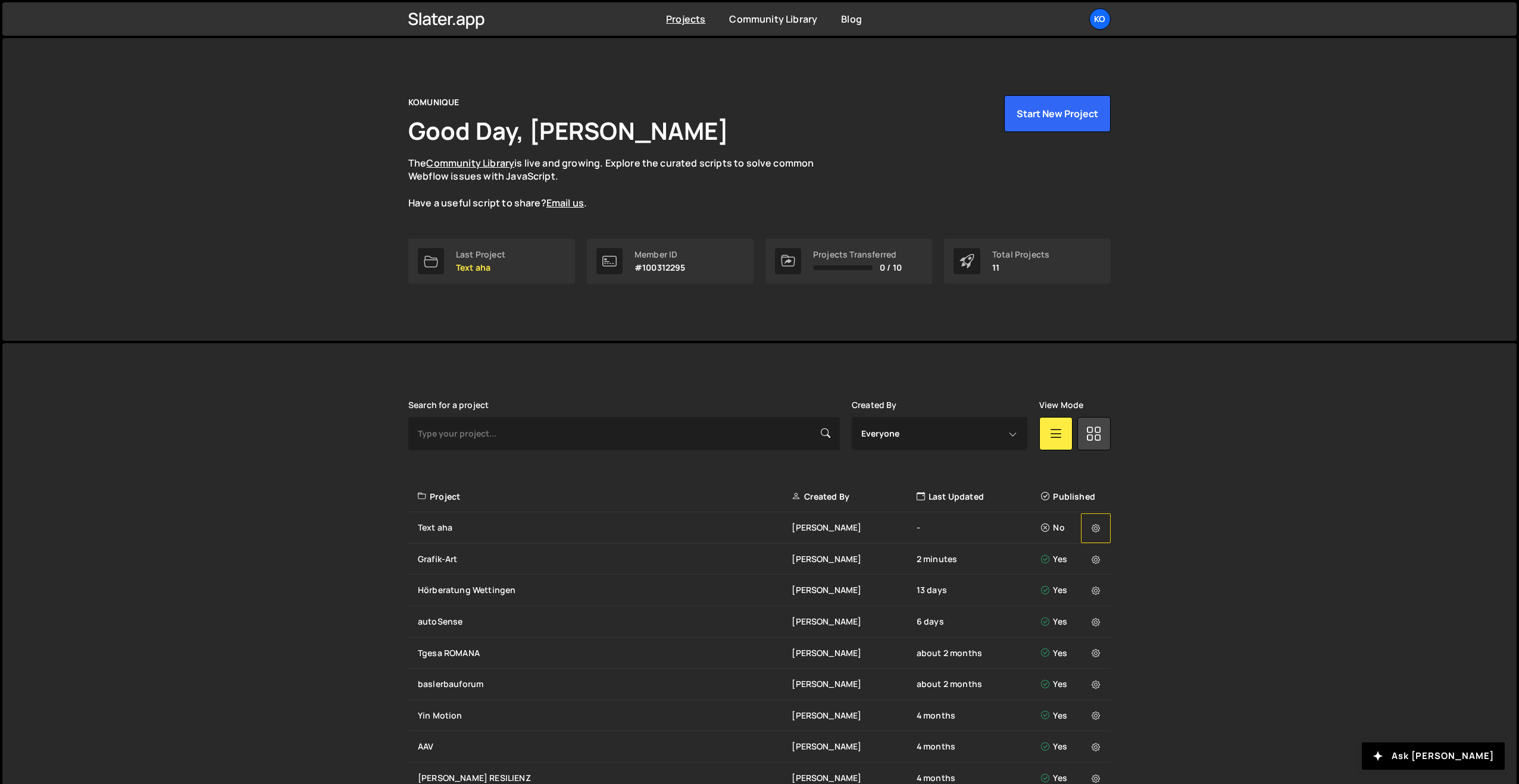
click at [1097, 529] on icon at bounding box center [1095, 528] width 8 height 12
click at [446, 527] on div "Text aha" at bounding box center [605, 527] width 374 height 12
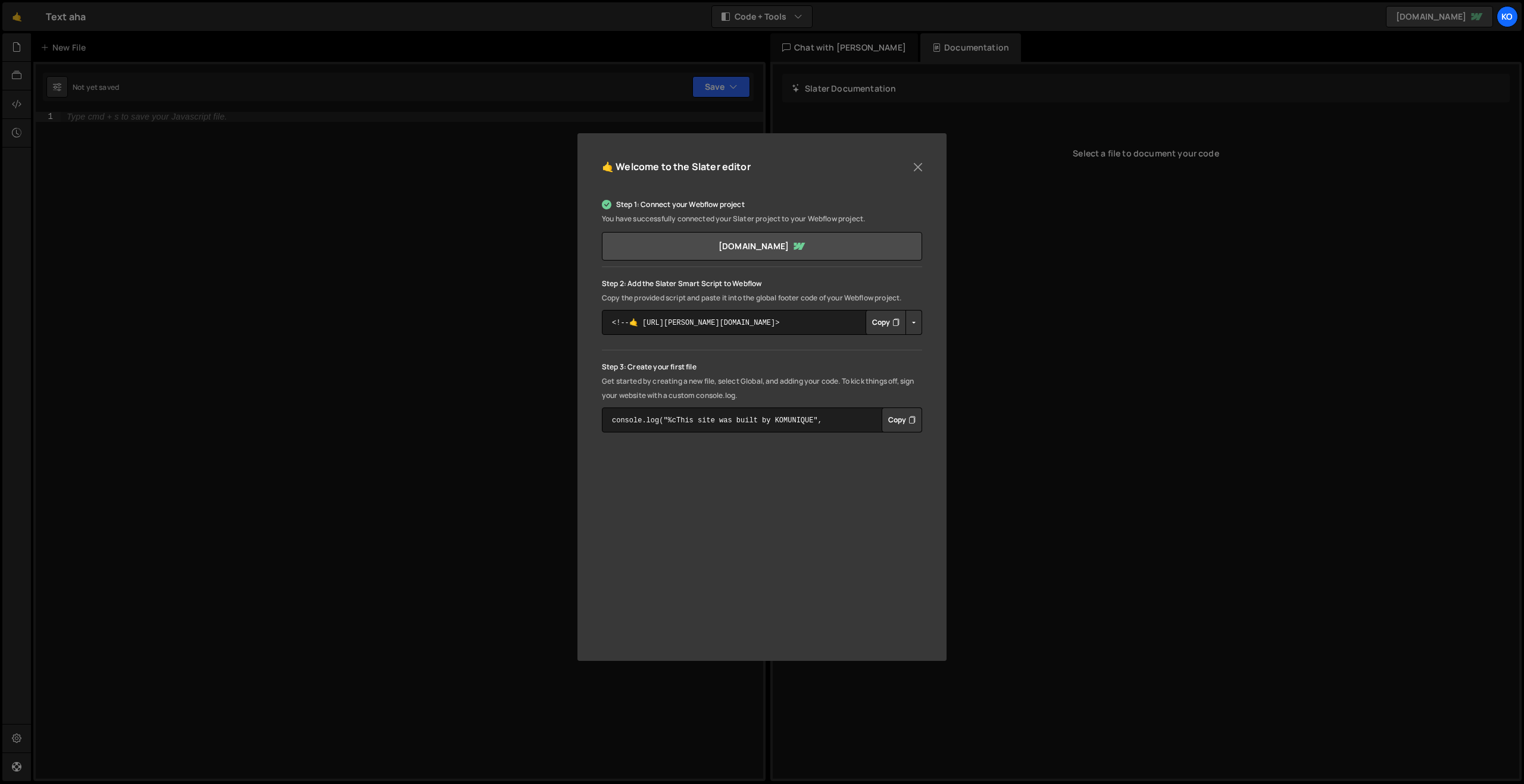
click at [886, 327] on button "Copy" at bounding box center [885, 322] width 40 height 25
click at [893, 419] on button "Copy" at bounding box center [901, 421] width 40 height 25
click at [78, 103] on div "🤙 Welcome to the Slater editor Step 1: Connect your Webflow project You have su…" at bounding box center [762, 392] width 1524 height 784
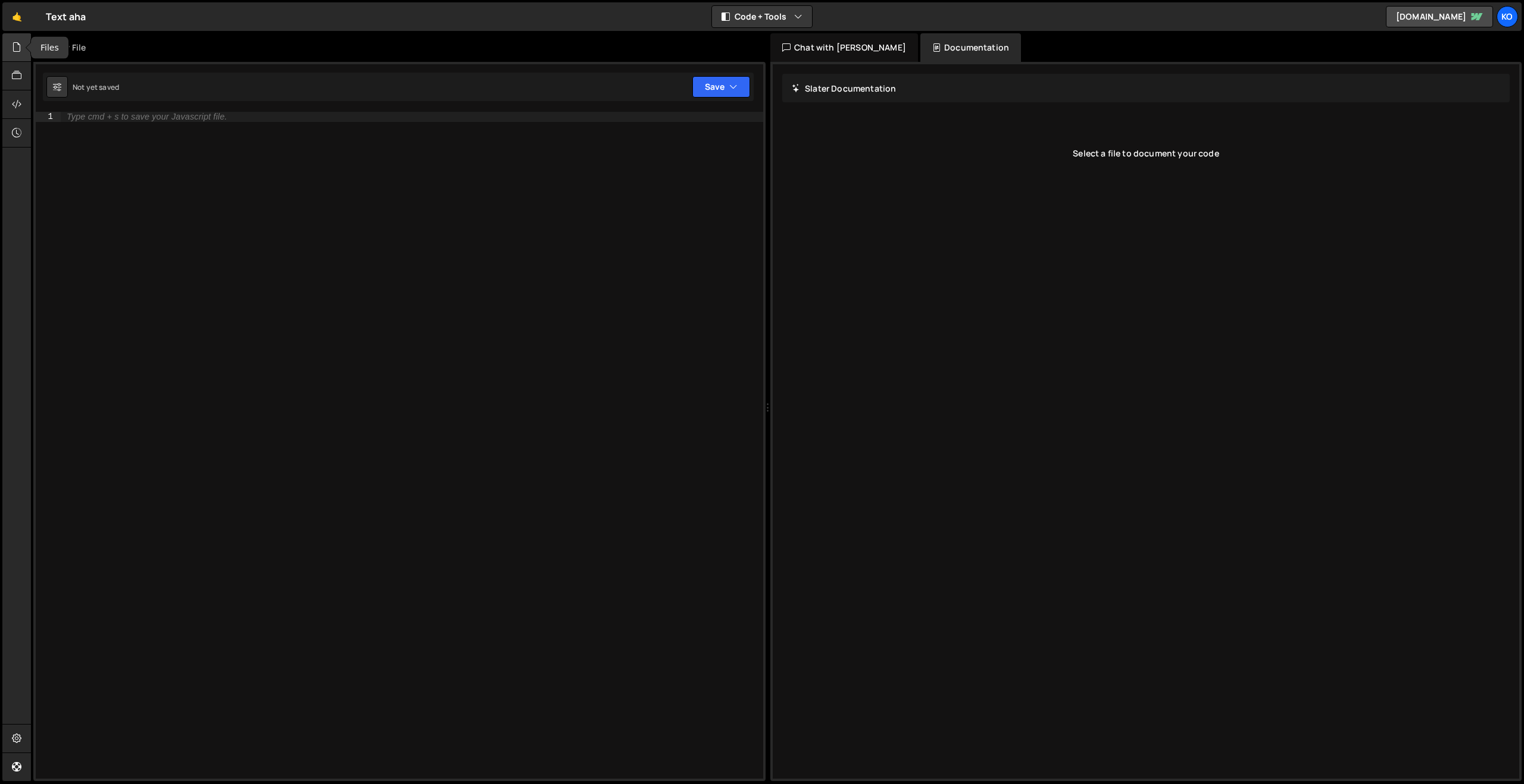
click at [13, 48] on icon at bounding box center [16, 46] width 10 height 13
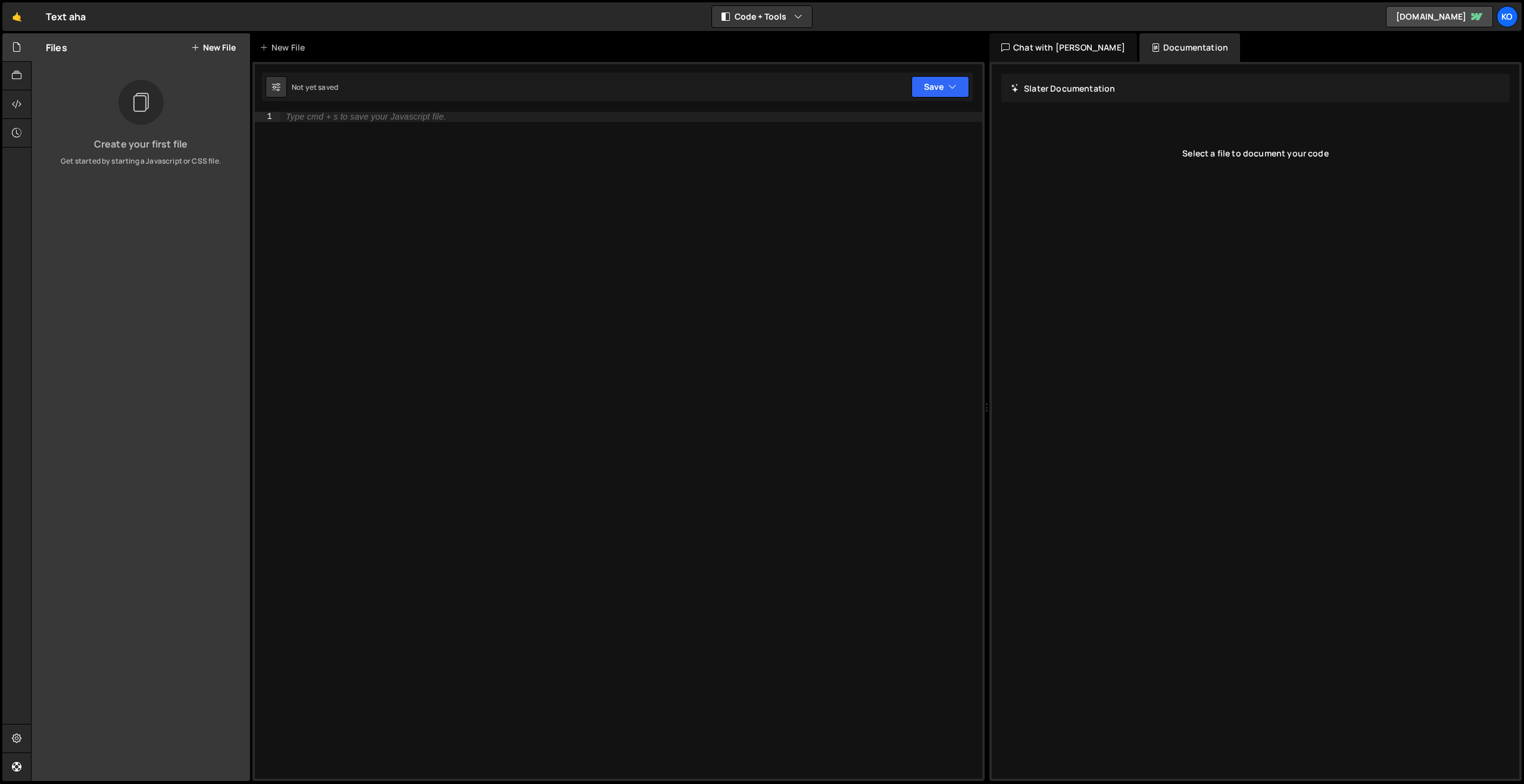
click at [218, 44] on button "New File" at bounding box center [214, 47] width 45 height 10
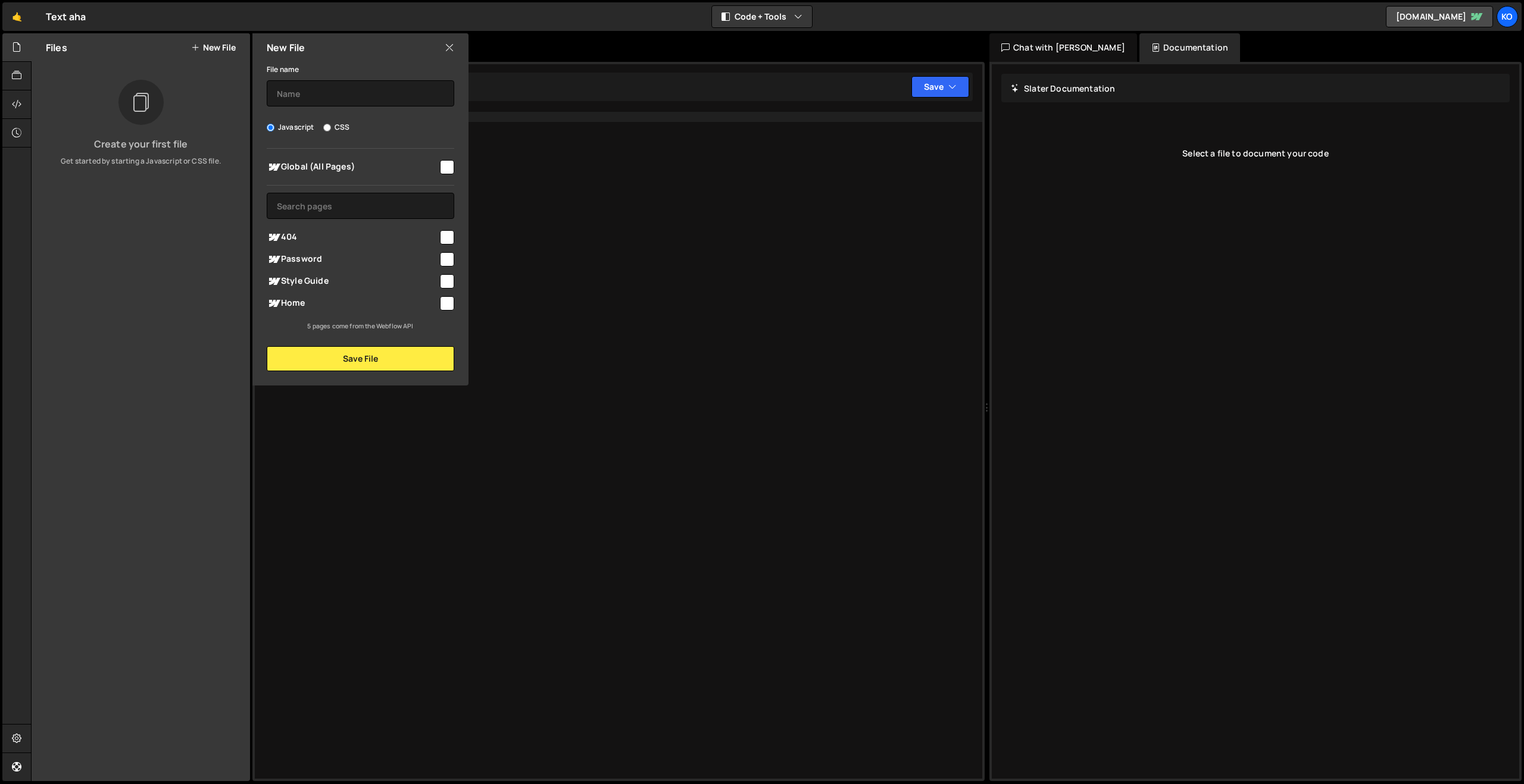
click at [446, 162] on input "checkbox" at bounding box center [447, 167] width 14 height 14
checkbox input "true"
click at [326, 87] on input "text" at bounding box center [361, 93] width 188 height 26
type input "main.js"
click at [358, 353] on button "Save File" at bounding box center [361, 359] width 188 height 25
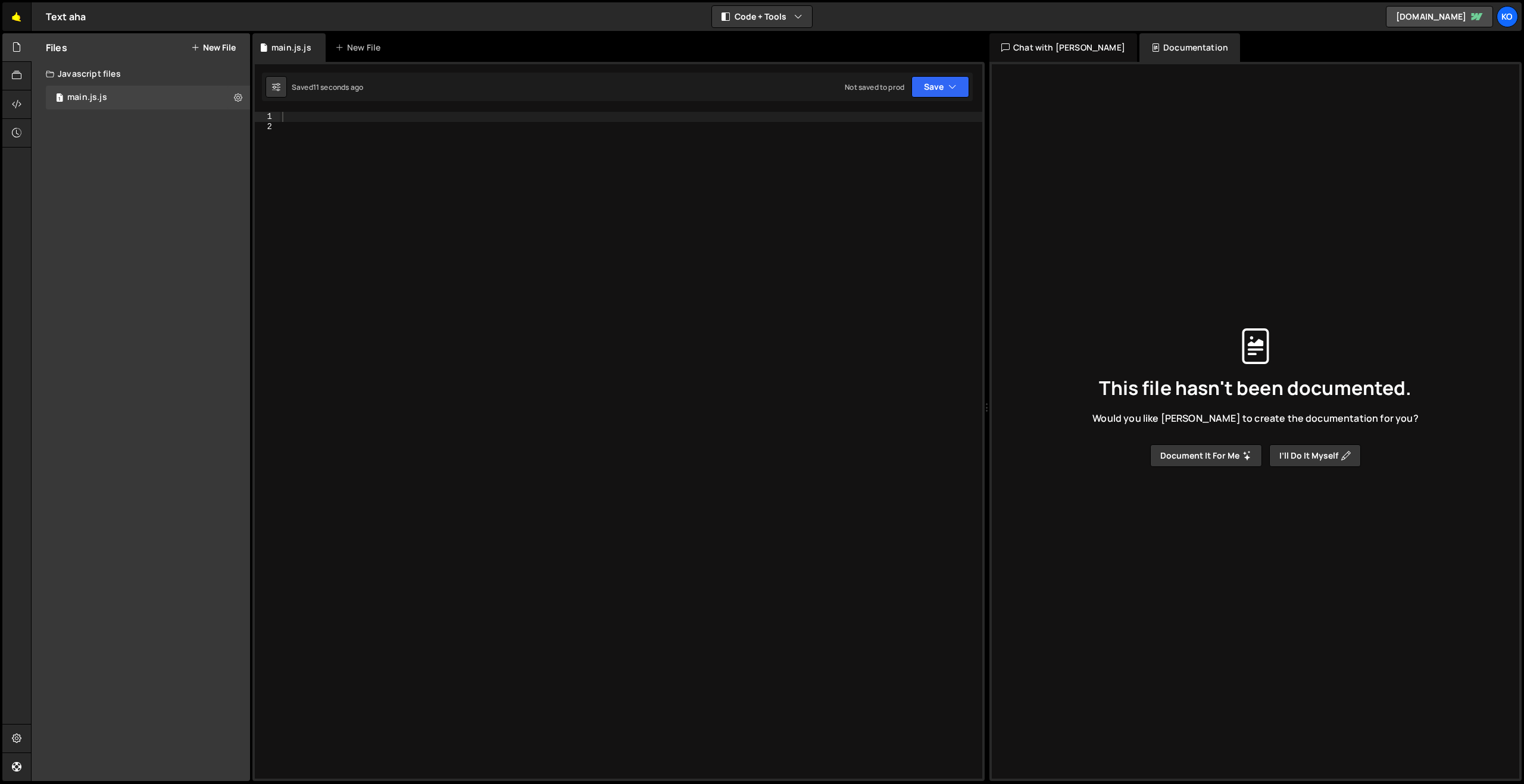
click at [21, 19] on link "🤙" at bounding box center [17, 17] width 29 height 29
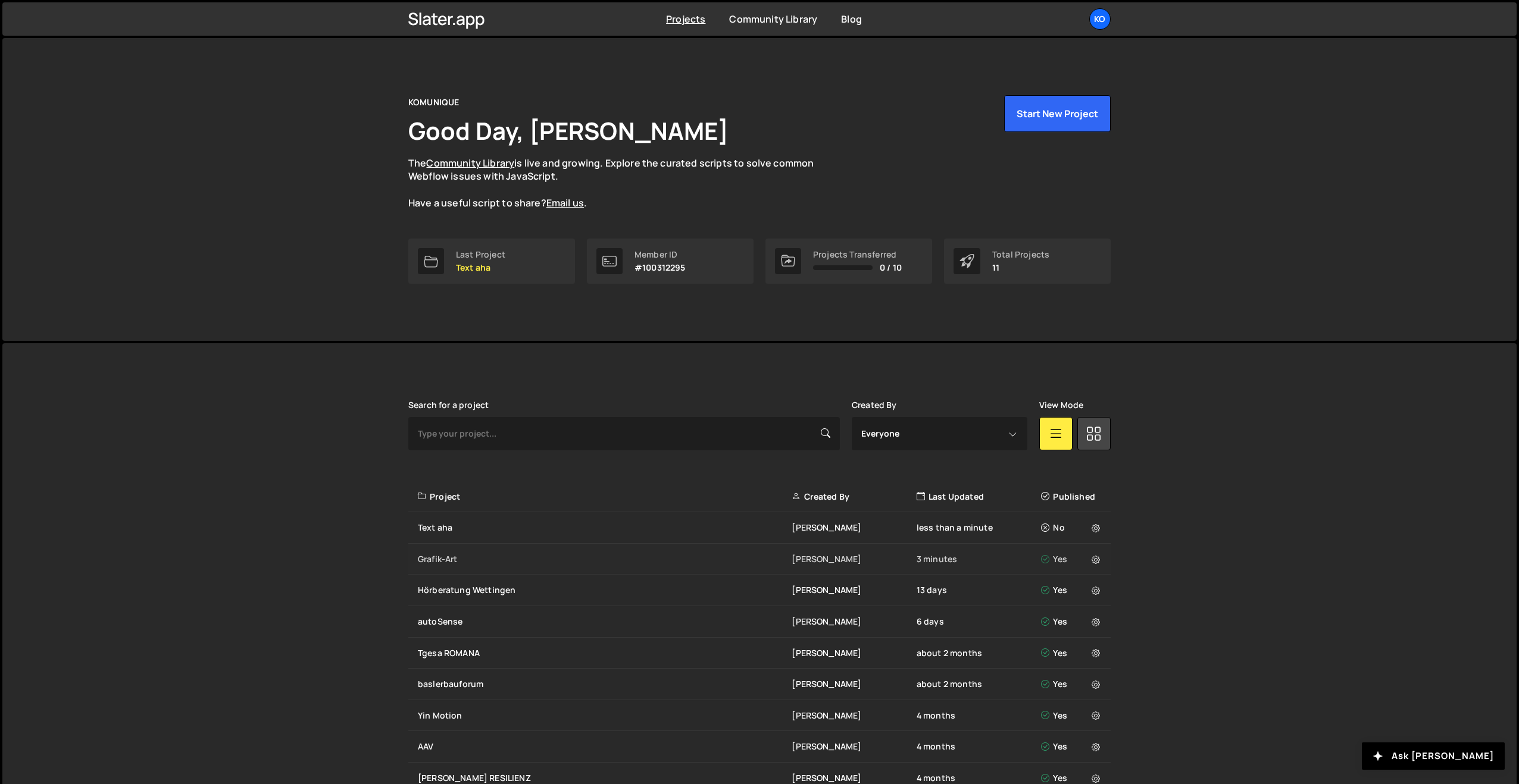
scroll to position [8, 0]
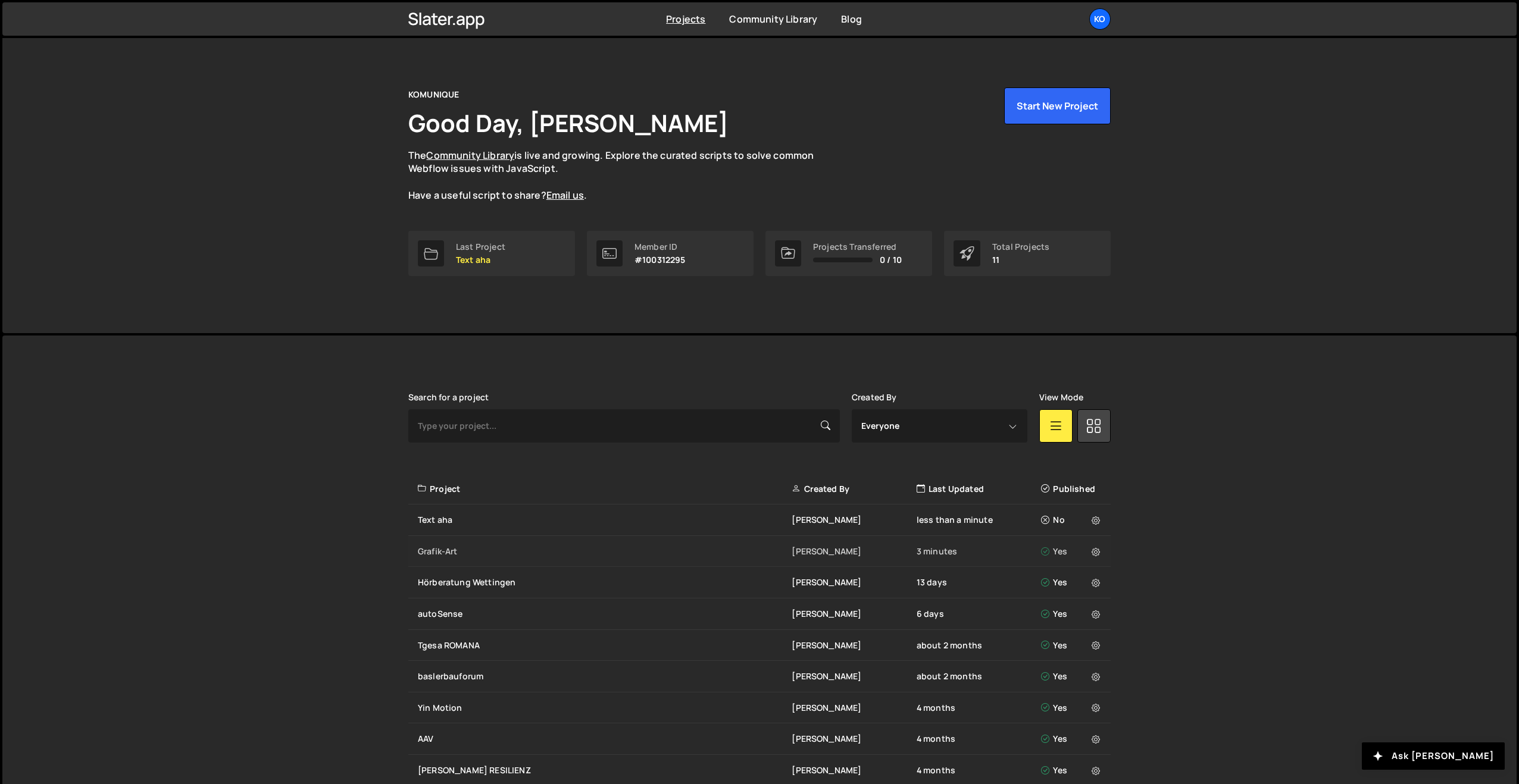
click at [443, 550] on div "Grafik-Art" at bounding box center [605, 551] width 374 height 12
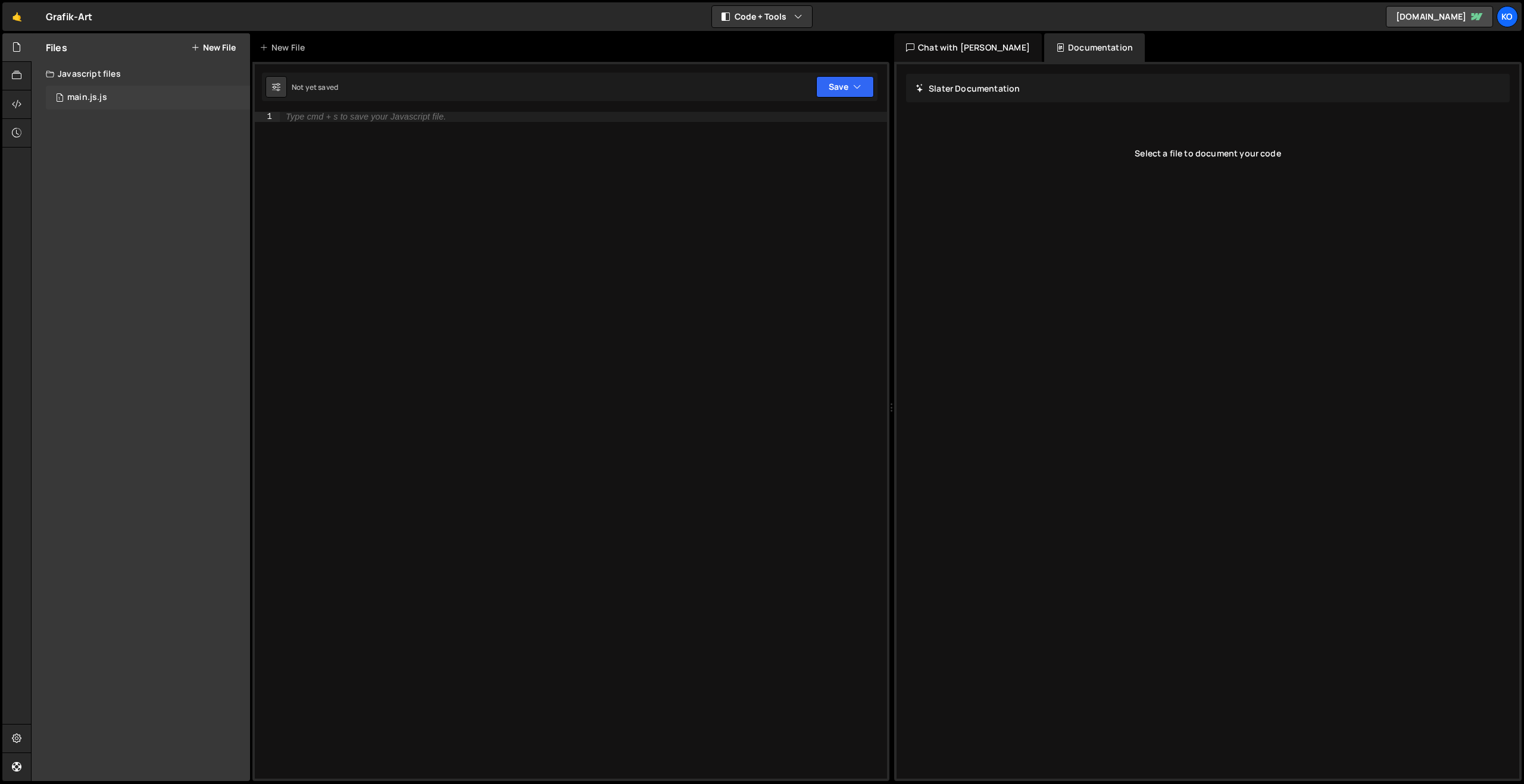
click at [80, 101] on div "main.js.js" at bounding box center [87, 97] width 40 height 11
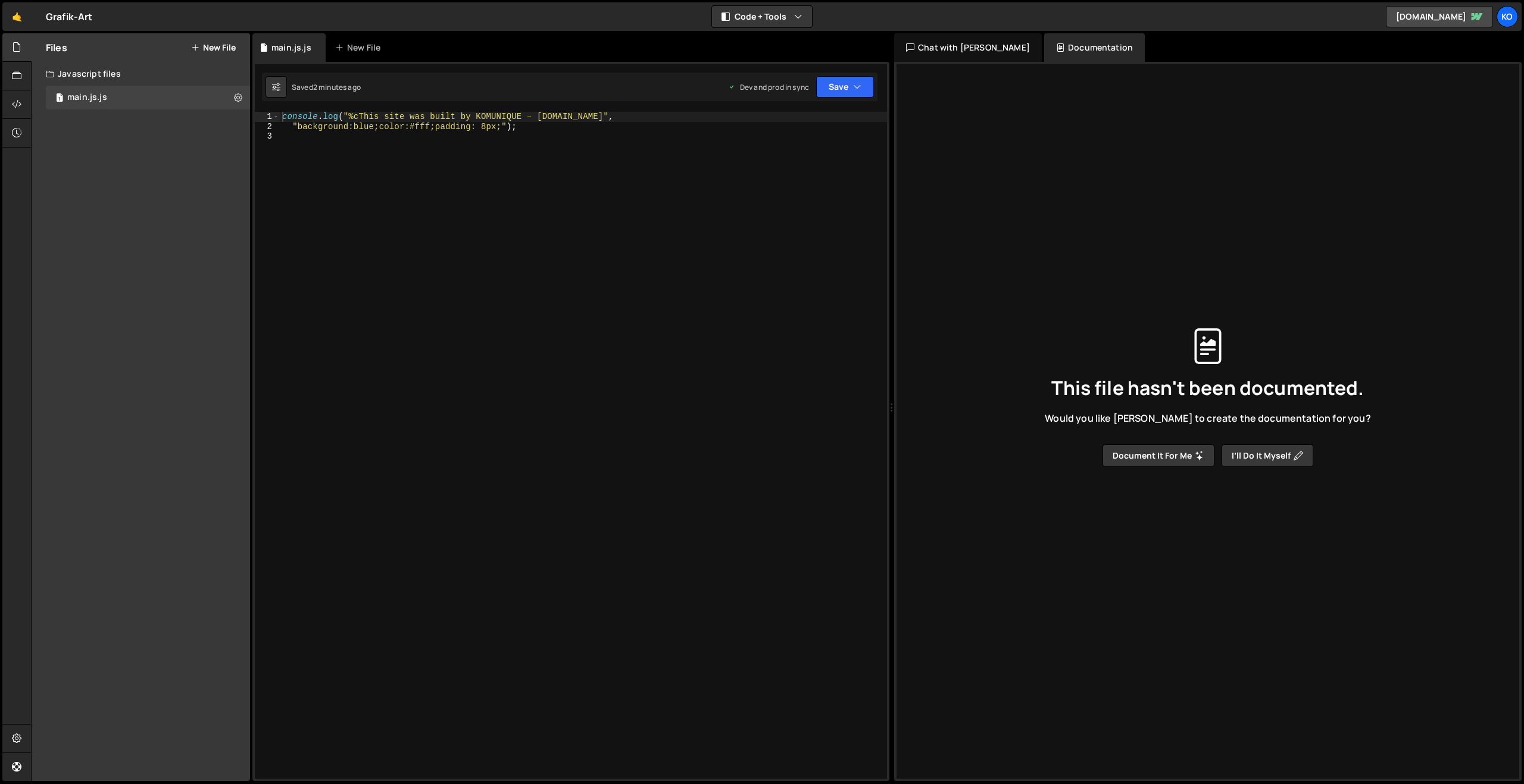
click at [543, 135] on div "console . log ( "%cThis site was built by KOMUNIQUE – [DOMAIN_NAME]" , "backgro…" at bounding box center [583, 455] width 607 height 687
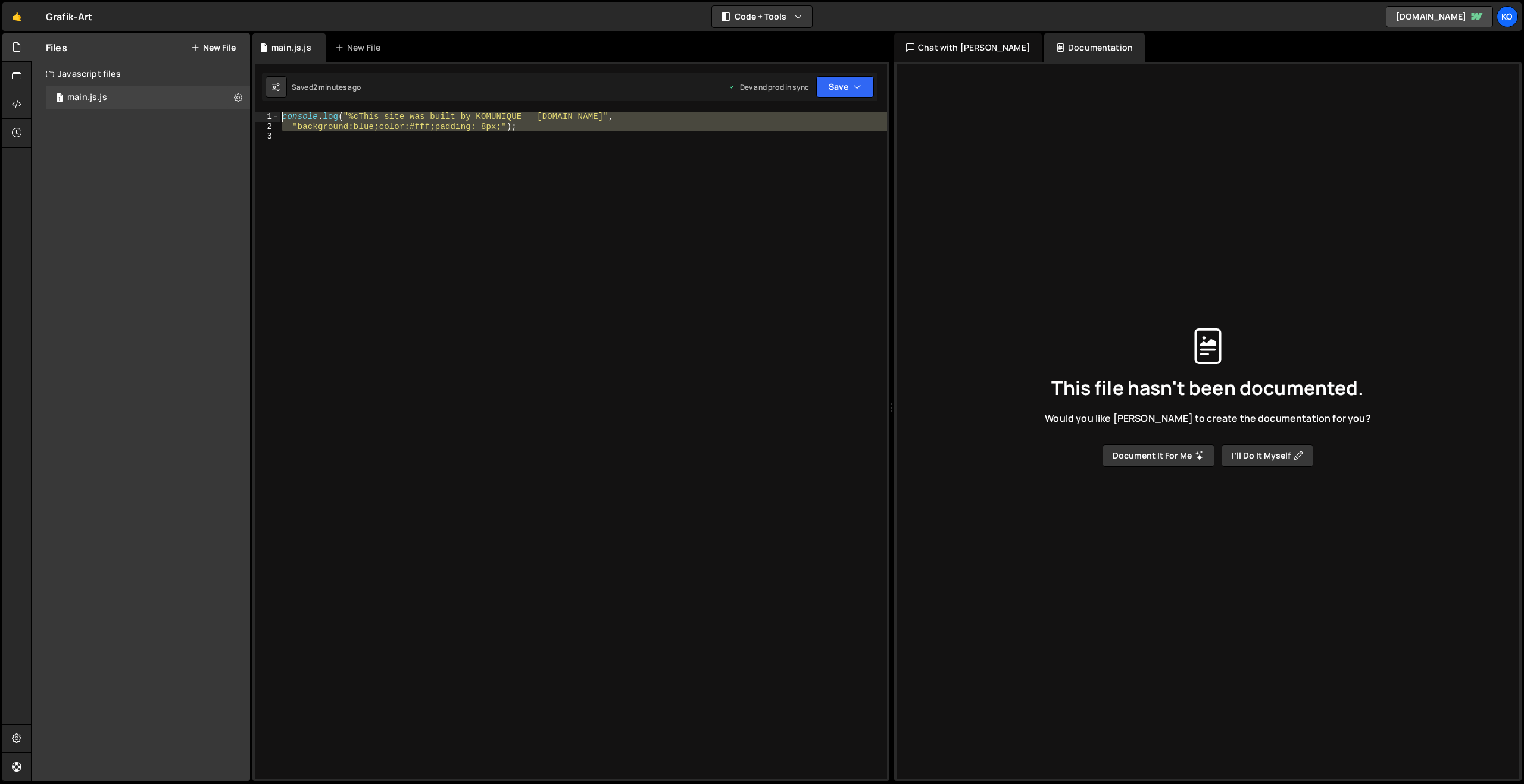
drag, startPoint x: 540, startPoint y: 135, endPoint x: 296, endPoint y: 76, distance: 251.0
click at [296, 76] on div "Debug Explain Copy main.js.js New File Saved 2 minutes ago Dev and prod in sync…" at bounding box center [571, 407] width 637 height 748
type textarea "console.log("%cThis site was built by KOMUNIQUE – [DOMAIN_NAME]", "background:b…"
click at [17, 19] on link "🤙" at bounding box center [17, 17] width 29 height 29
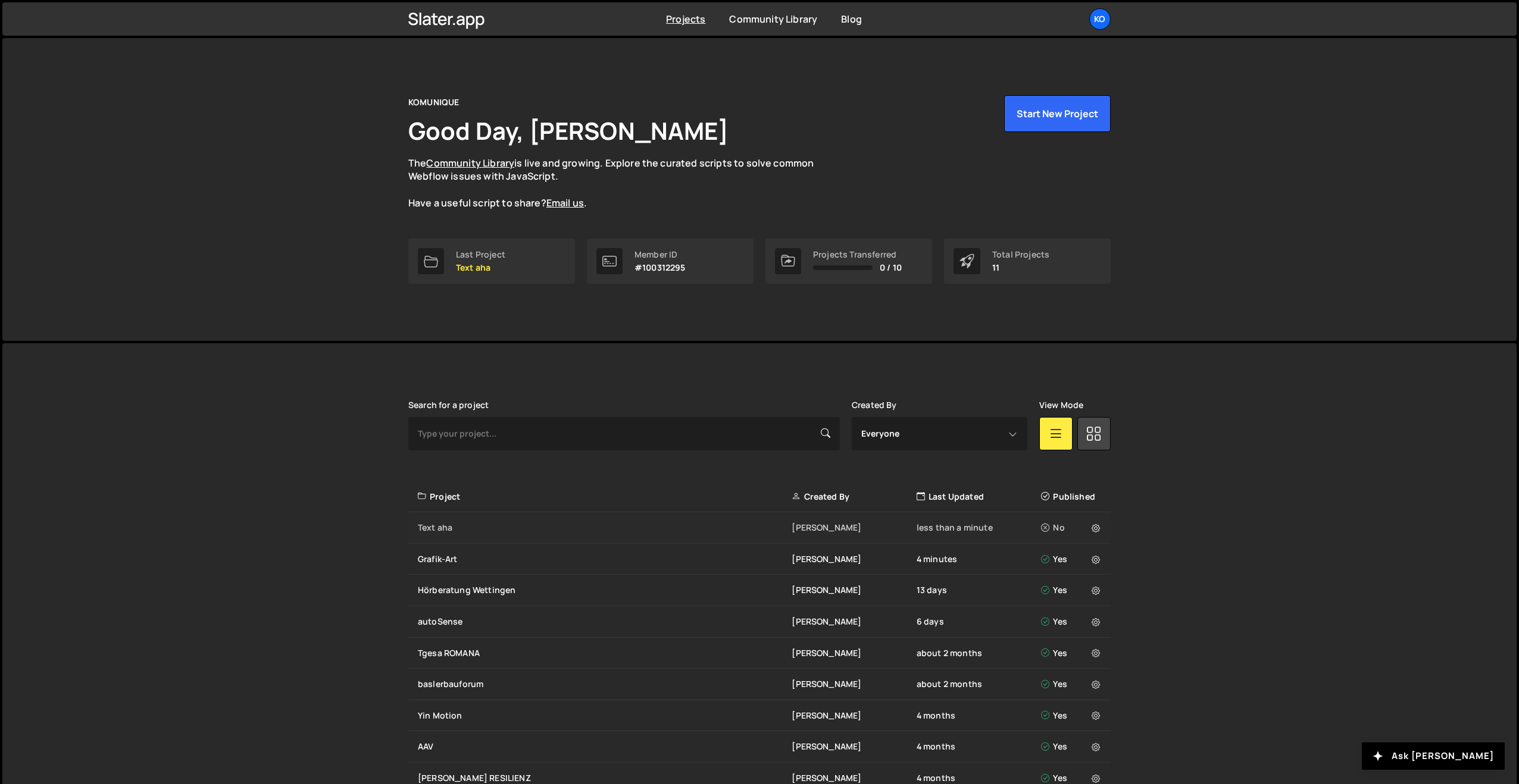
click at [431, 518] on div "Text aha Philipp Roth less than a minute No" at bounding box center [759, 528] width 702 height 31
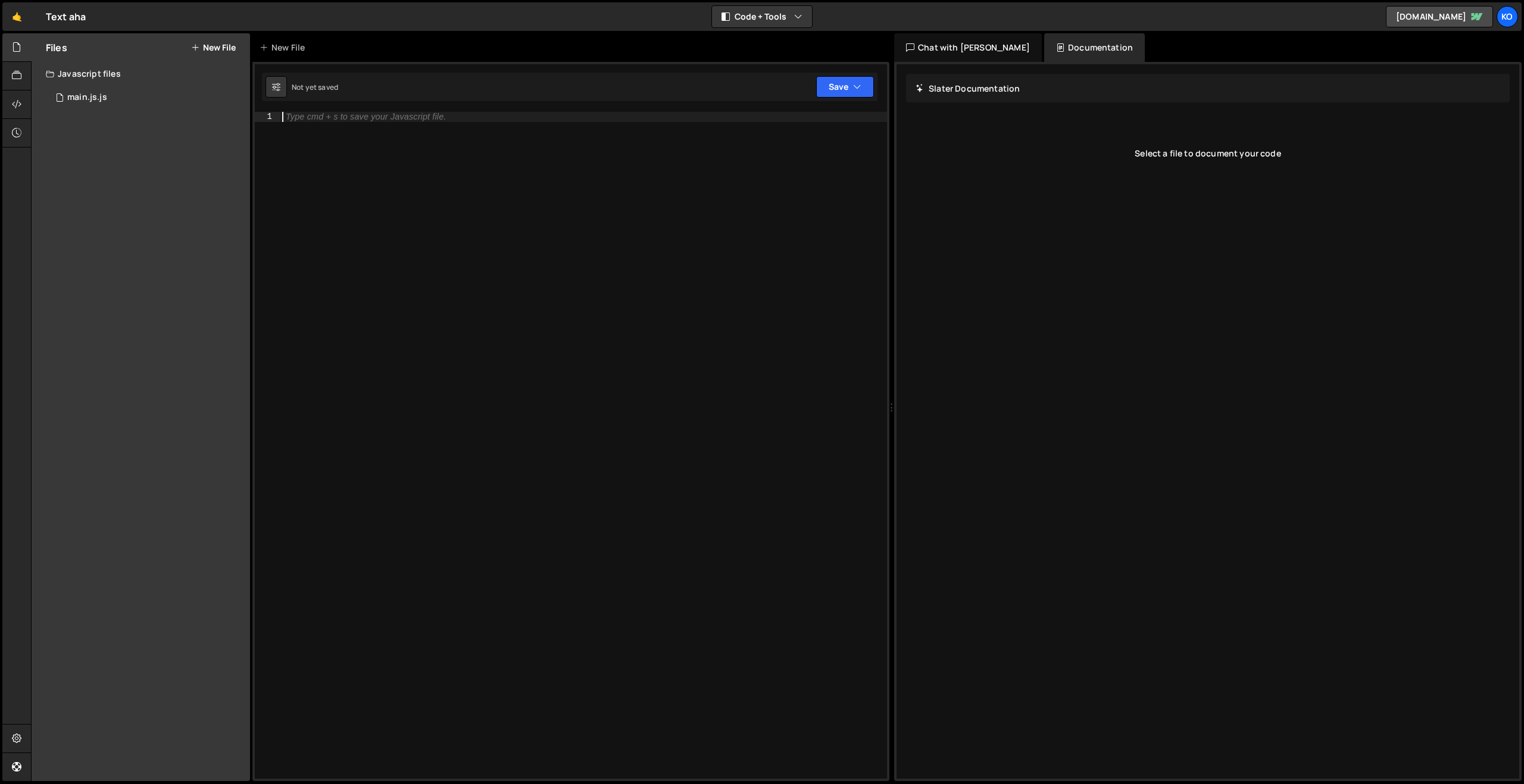
click at [327, 121] on div "Type cmd + s to save your Javascript file." at bounding box center [365, 117] width 160 height 9
click at [827, 83] on button "Save" at bounding box center [845, 87] width 58 height 21
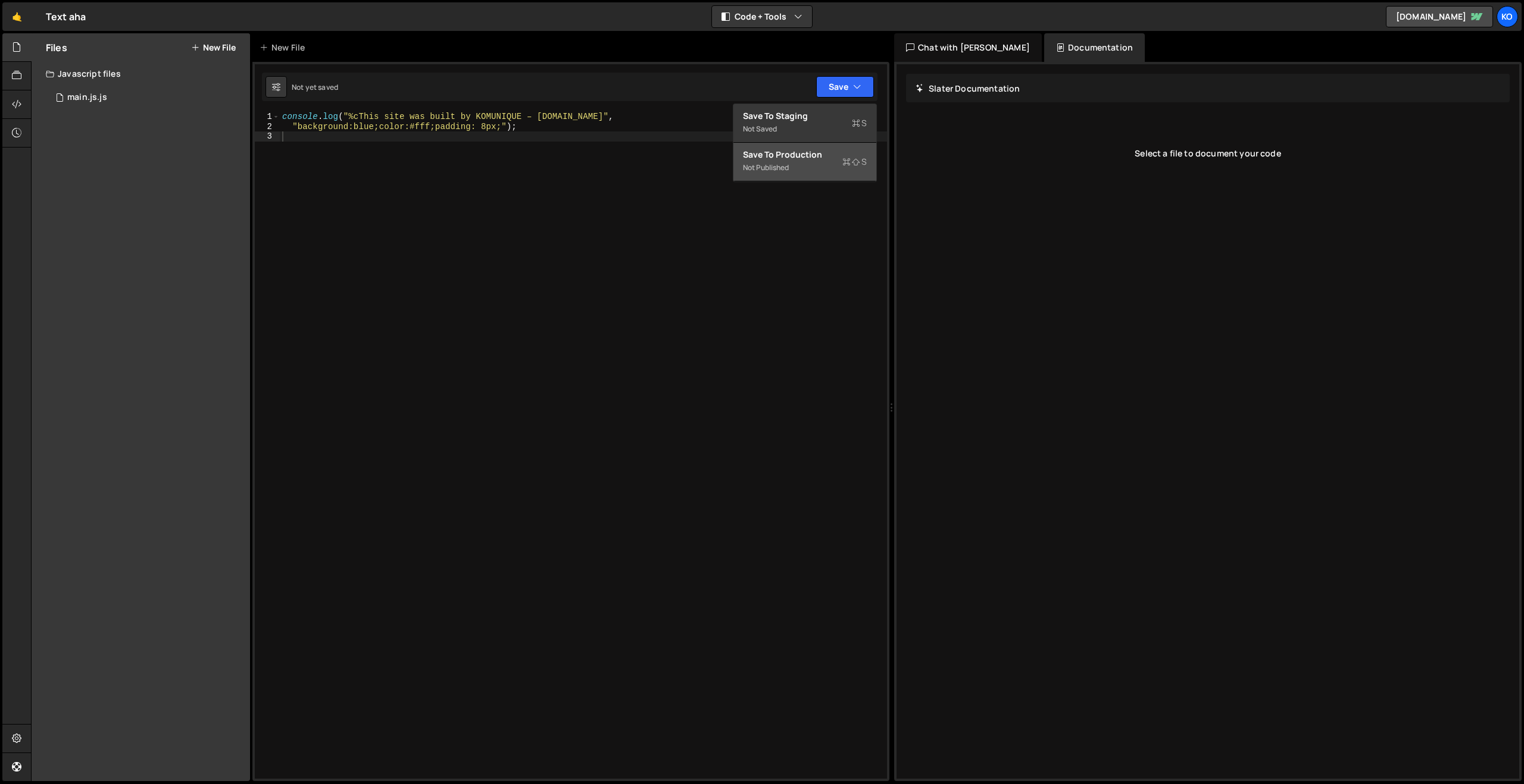
click at [766, 158] on div "Save to Production S" at bounding box center [805, 154] width 124 height 12
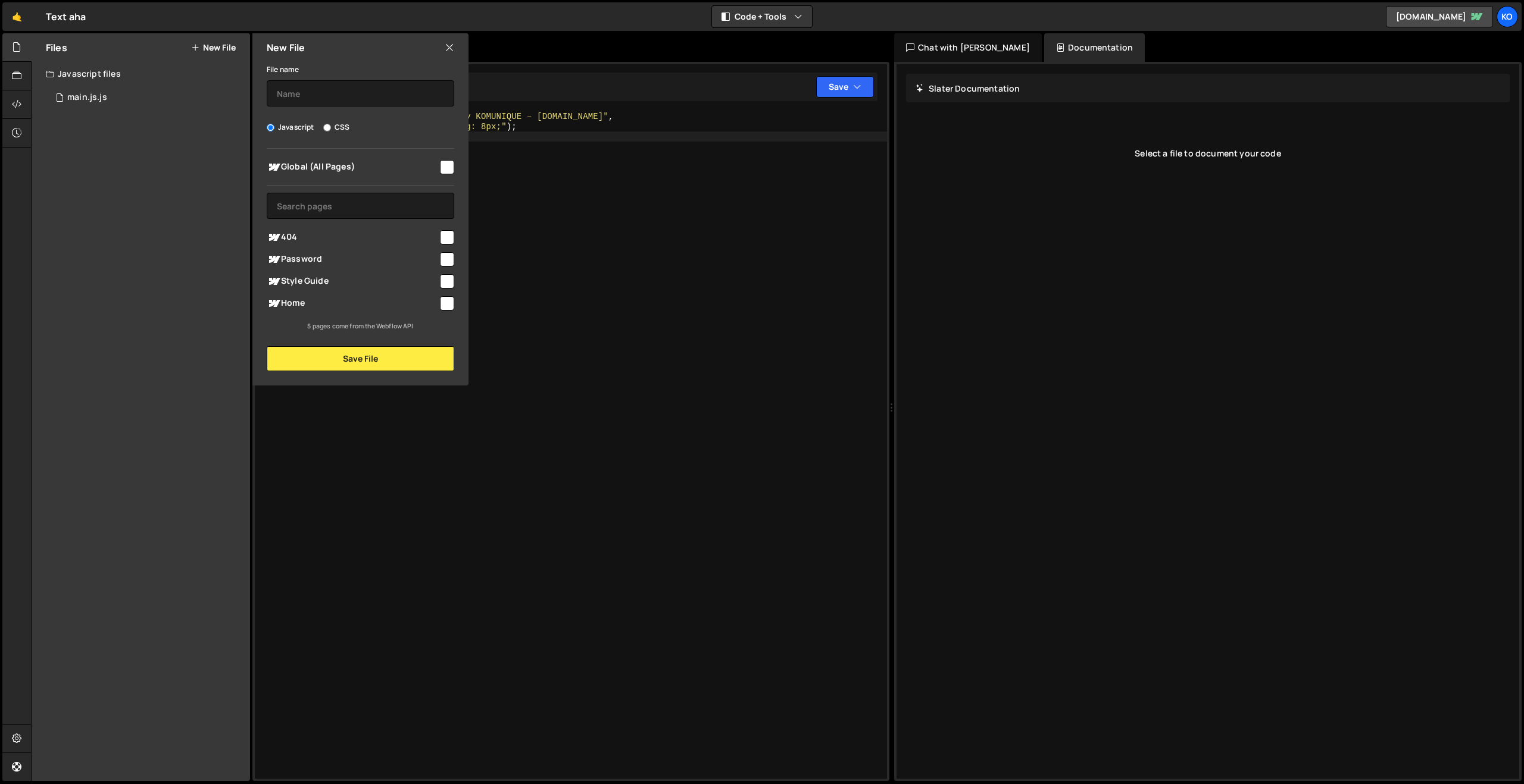
click at [445, 168] on input "checkbox" at bounding box center [447, 167] width 14 height 14
drag, startPoint x: 358, startPoint y: 362, endPoint x: 405, endPoint y: 278, distance: 96.3
click at [394, 296] on div "File name Javascript CSS Global (All Pages) Save File" at bounding box center [361, 216] width 216 height 310
click at [559, 171] on div "console . log ( "%cThis site was built by KOMUNIQUE – [DOMAIN_NAME]" , "backgro…" at bounding box center [583, 455] width 607 height 687
checkbox input "false"
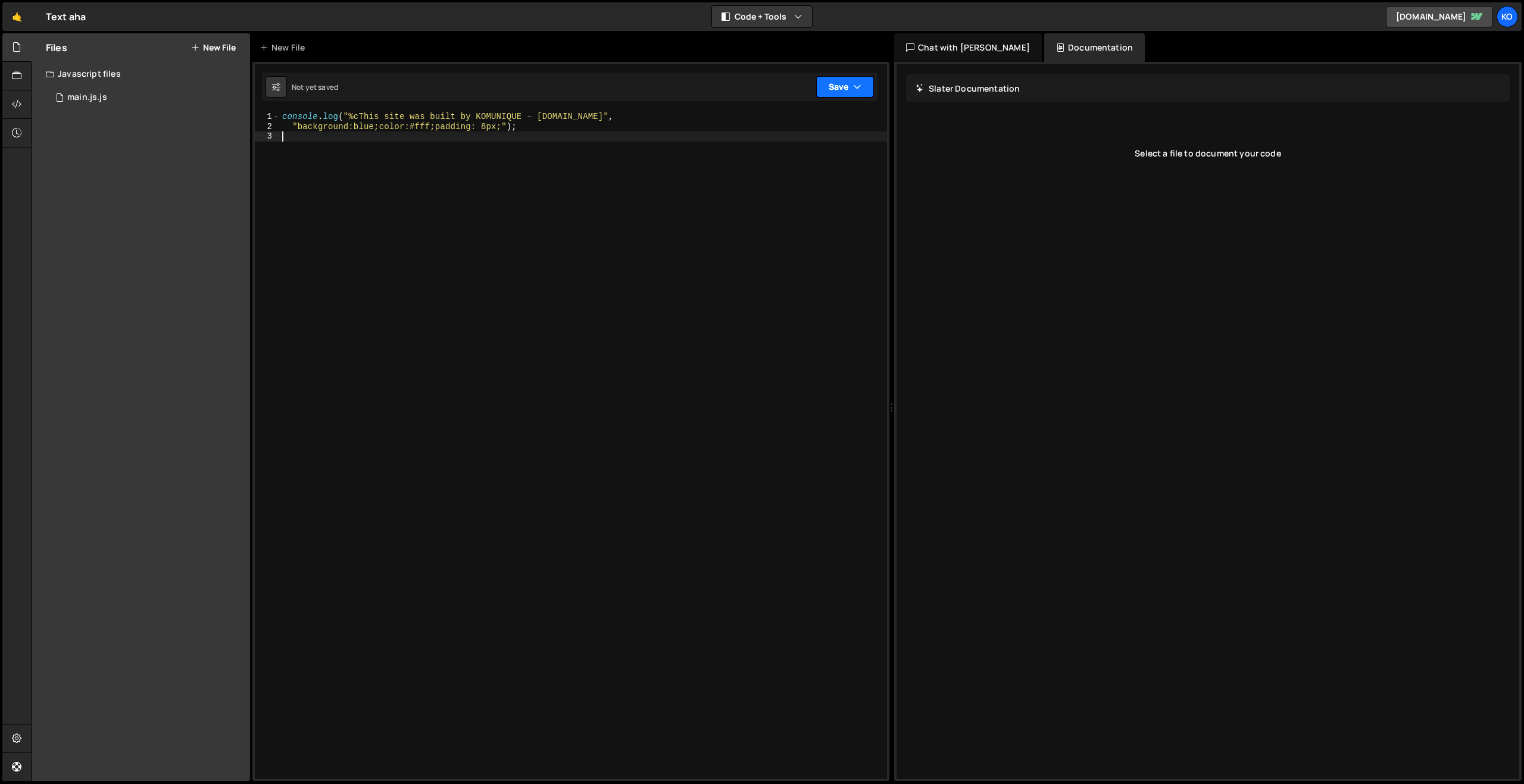
click at [838, 88] on button "Save" at bounding box center [845, 87] width 58 height 21
click at [782, 162] on div "Not published" at bounding box center [805, 168] width 124 height 14
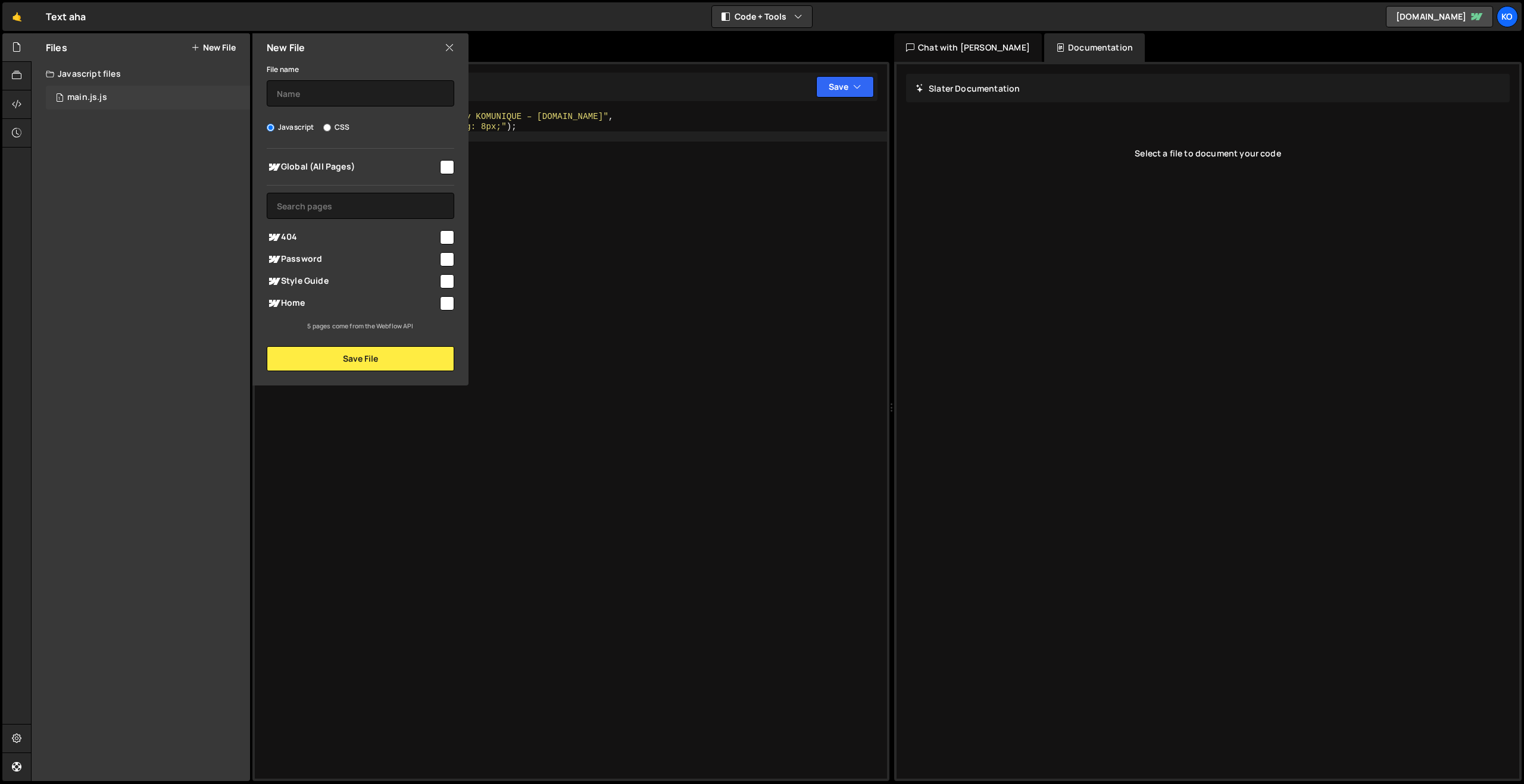
click at [126, 93] on div "1 main.js.js 0" at bounding box center [147, 97] width 205 height 24
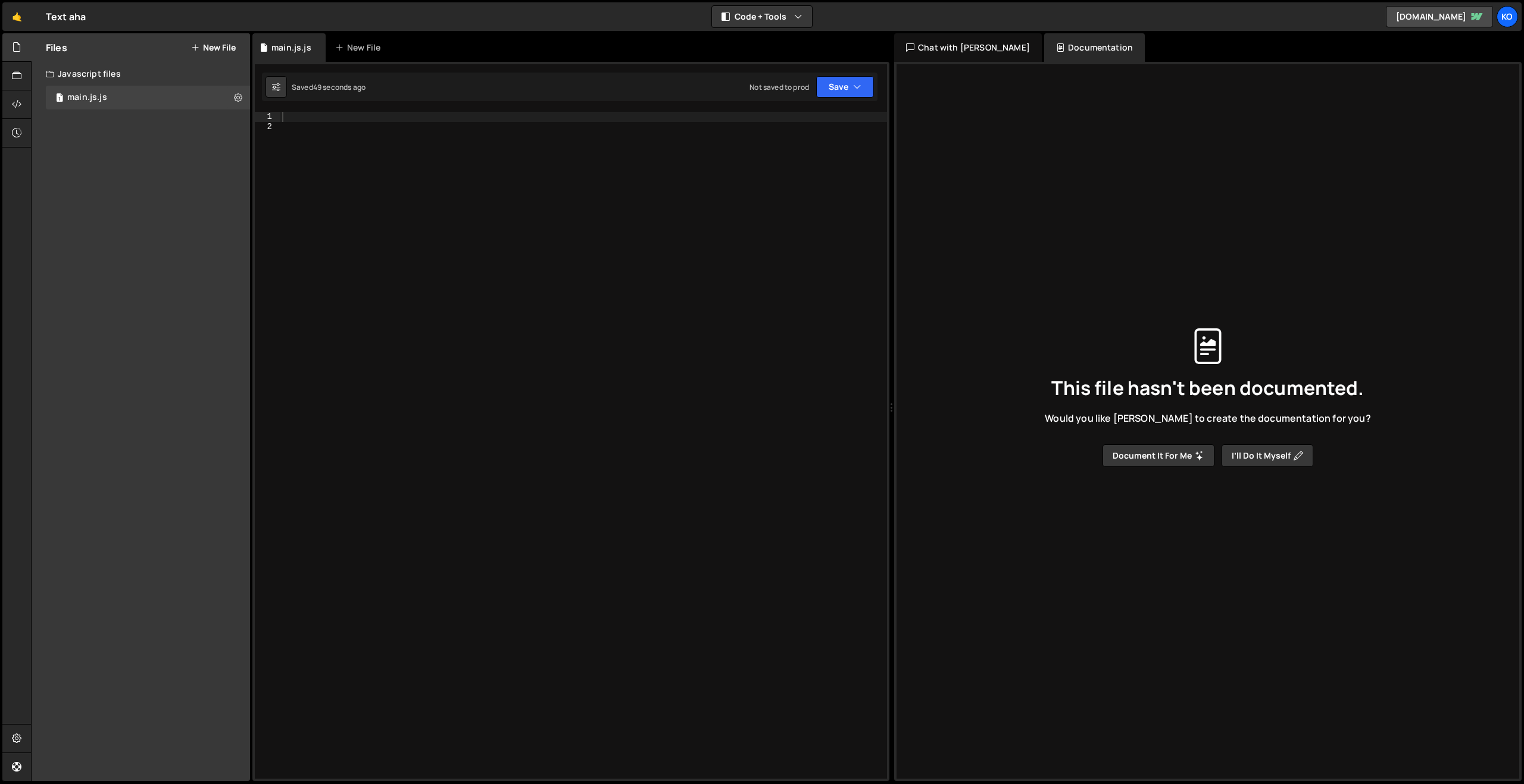
click at [373, 121] on div at bounding box center [583, 455] width 607 height 687
click at [844, 84] on button "Save" at bounding box center [845, 87] width 58 height 21
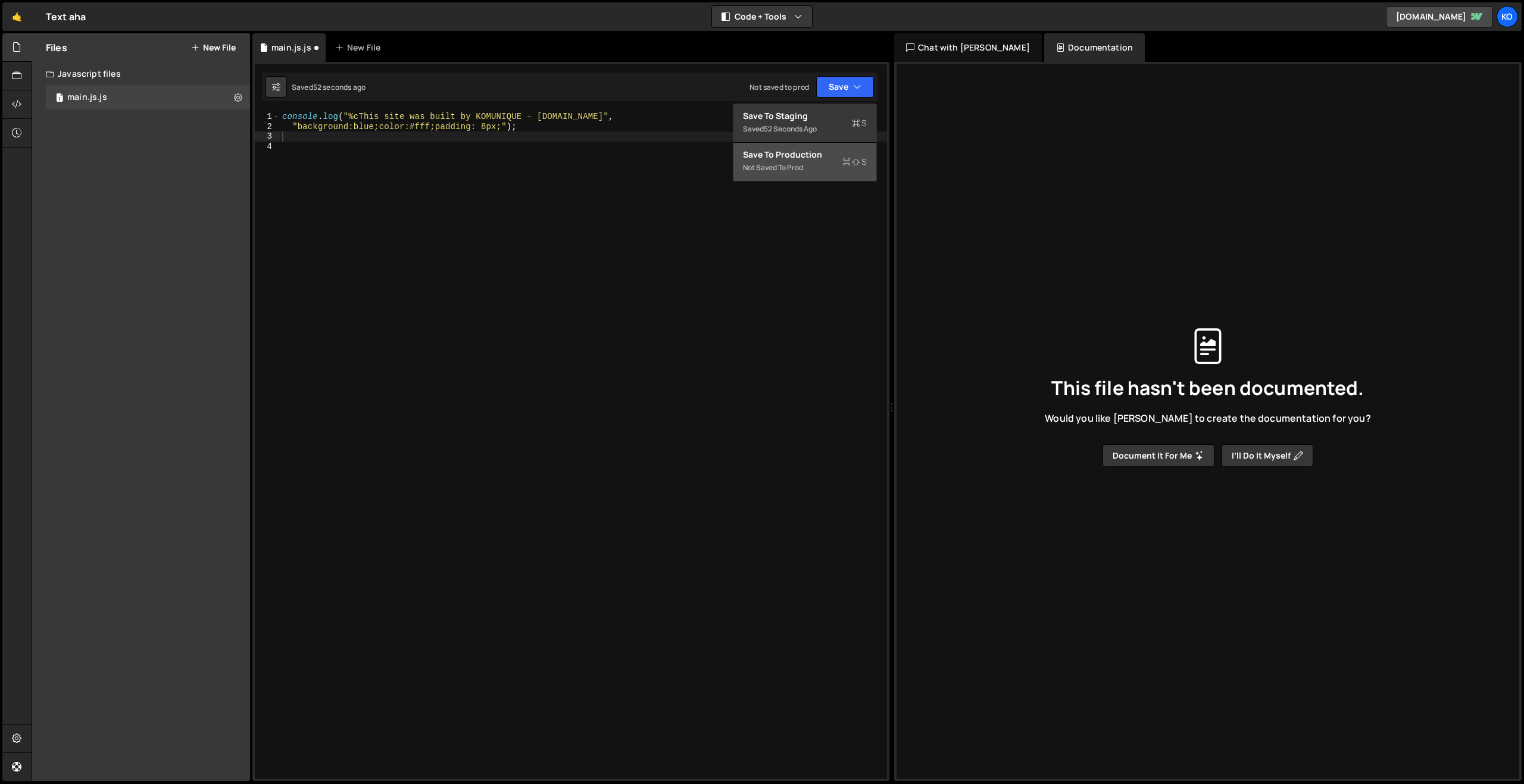
click at [788, 154] on div "Save to Production S" at bounding box center [805, 154] width 124 height 12
